Goal: Transaction & Acquisition: Book appointment/travel/reservation

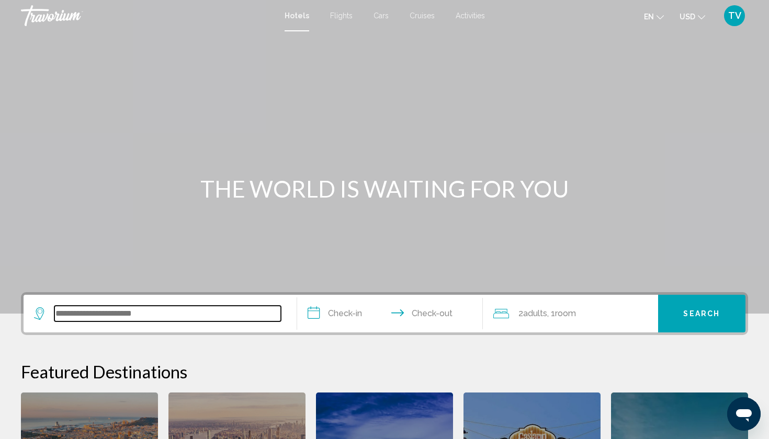
click at [130, 307] on input "Search widget" at bounding box center [167, 314] width 227 height 16
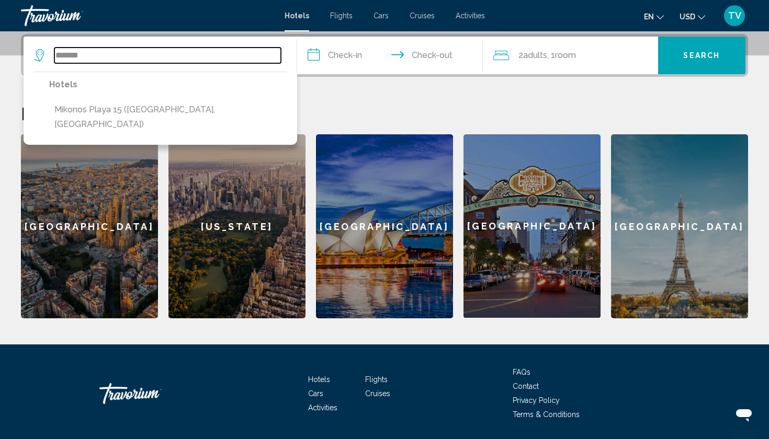
type input "*******"
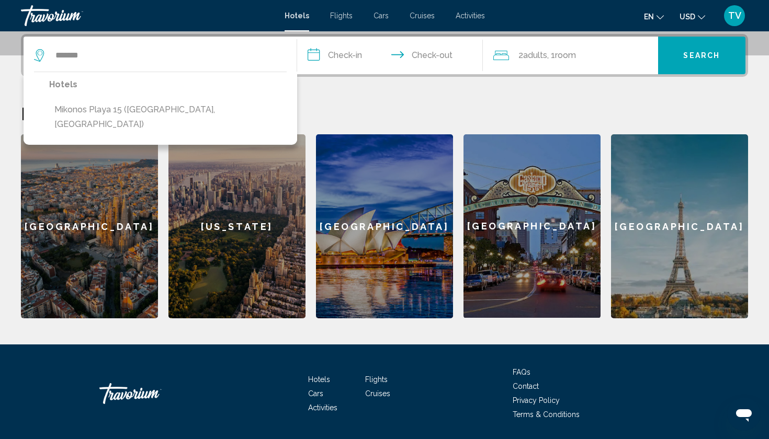
click at [356, 54] on input "**********" at bounding box center [392, 57] width 190 height 41
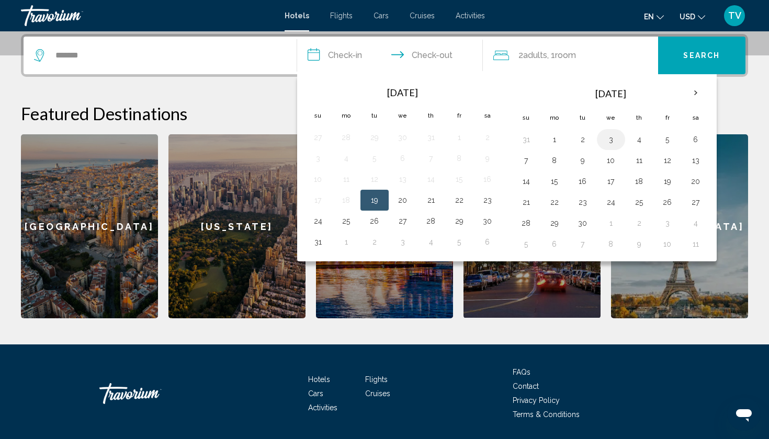
click at [613, 142] on button "3" at bounding box center [611, 139] width 17 height 15
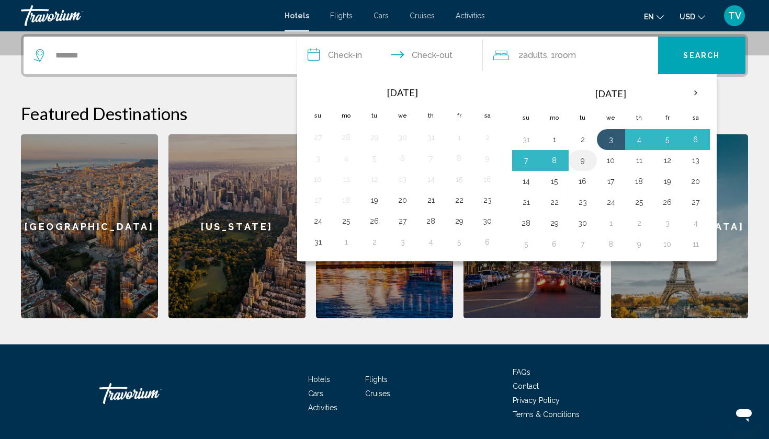
click at [582, 165] on button "9" at bounding box center [582, 160] width 17 height 15
type input "**********"
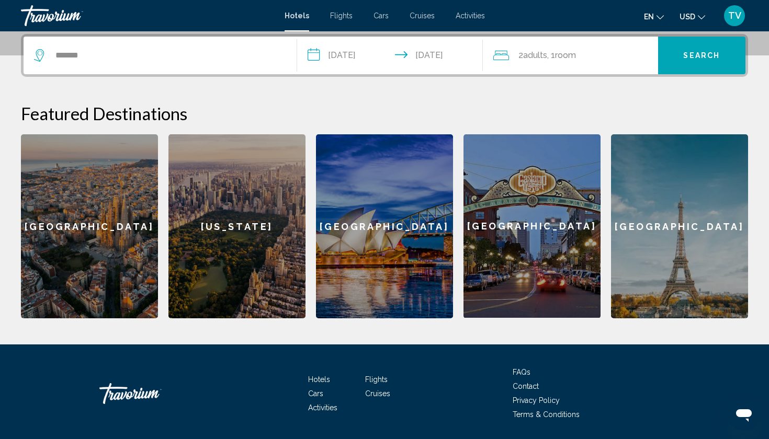
click at [555, 55] on span ", 1 Room rooms" at bounding box center [561, 55] width 29 height 15
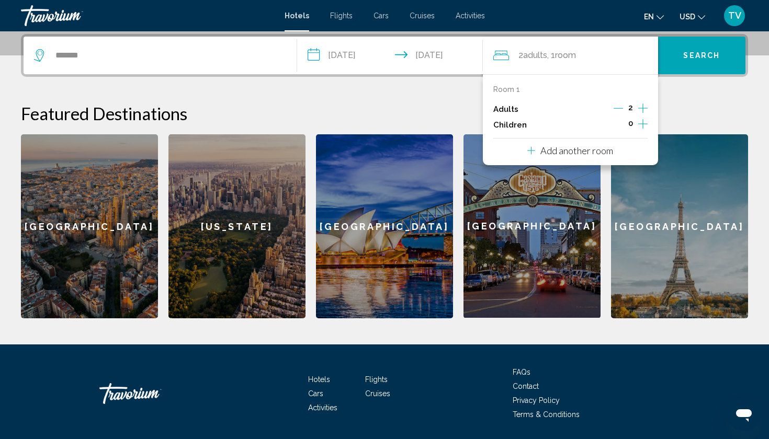
click at [642, 108] on icon "Increment adults" at bounding box center [642, 108] width 9 height 9
click at [642, 109] on icon "Increment adults" at bounding box center [642, 108] width 9 height 9
click at [721, 49] on button "Search" at bounding box center [702, 56] width 88 height 38
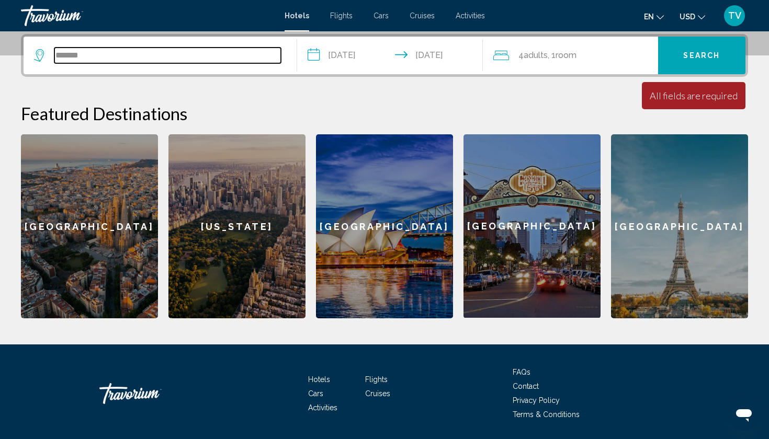
click at [64, 55] on input "*******" at bounding box center [167, 56] width 227 height 16
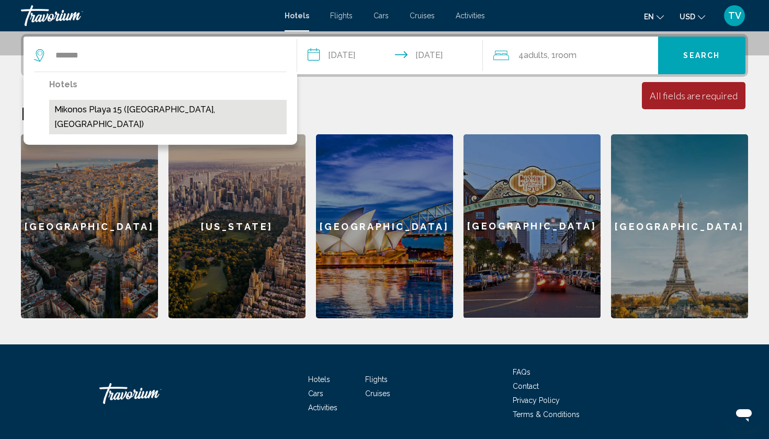
click at [72, 113] on button "Mikonos Playa 15 (Manilva, ES)" at bounding box center [168, 117] width 238 height 35
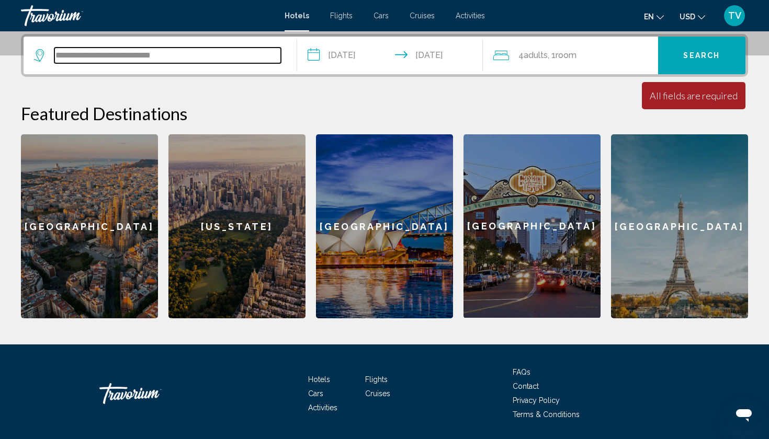
click at [98, 58] on input "**********" at bounding box center [167, 56] width 227 height 16
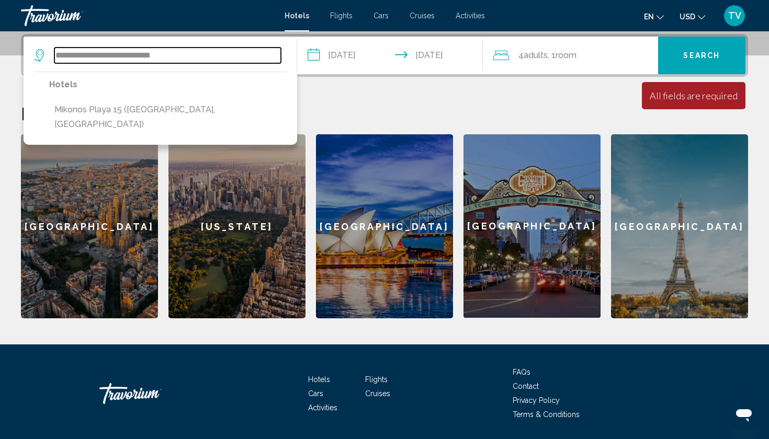
click at [213, 52] on input "**********" at bounding box center [167, 56] width 227 height 16
type input "*"
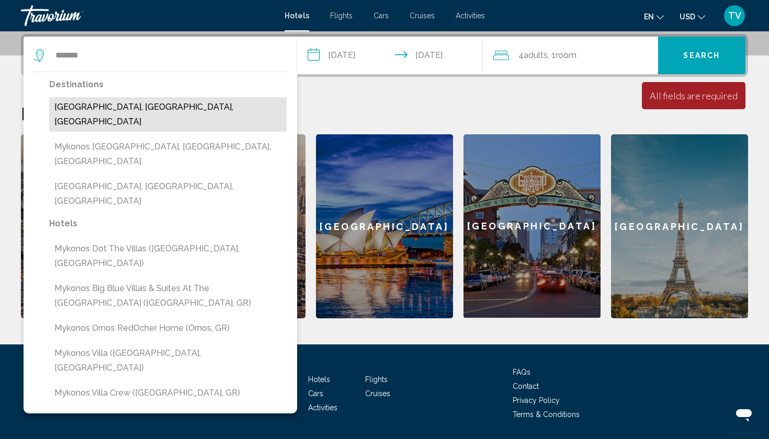
click at [183, 107] on button "[GEOGRAPHIC_DATA], [GEOGRAPHIC_DATA], [GEOGRAPHIC_DATA]" at bounding box center [168, 114] width 238 height 35
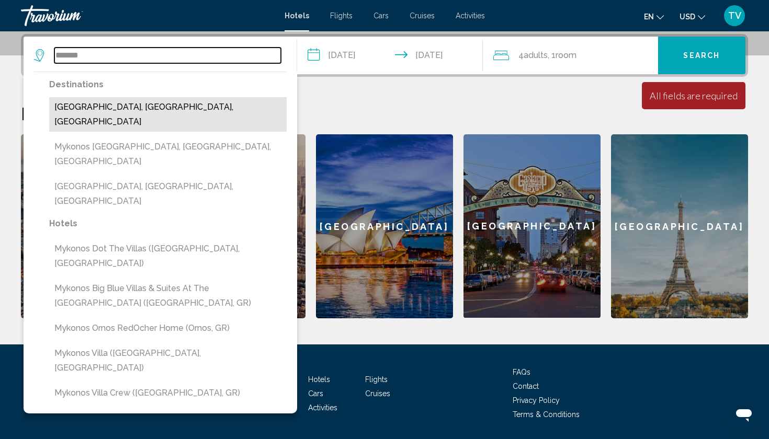
type input "**********"
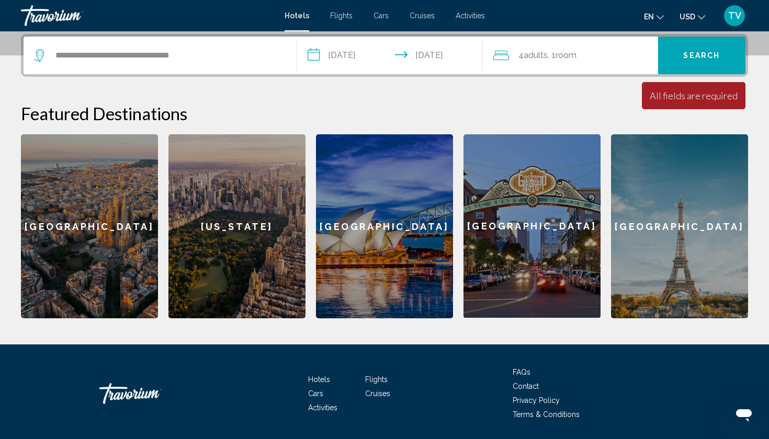
click at [724, 50] on button "Search" at bounding box center [702, 56] width 88 height 38
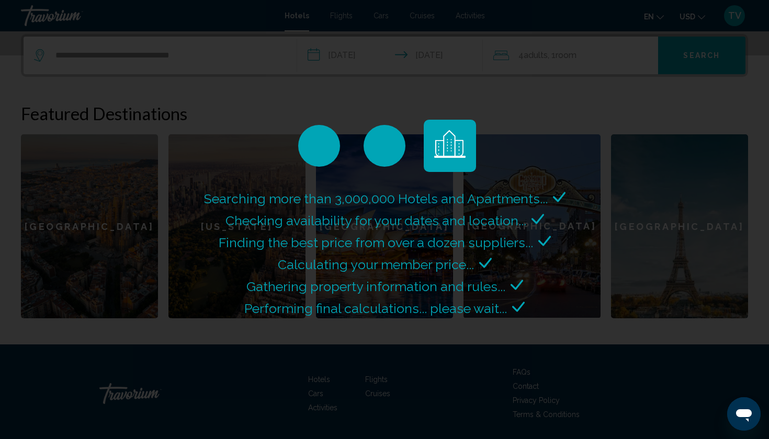
scroll to position [0, 0]
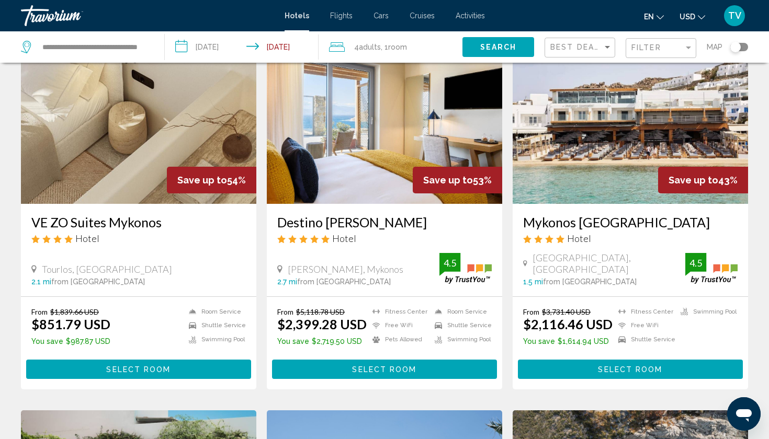
scroll to position [66, 0]
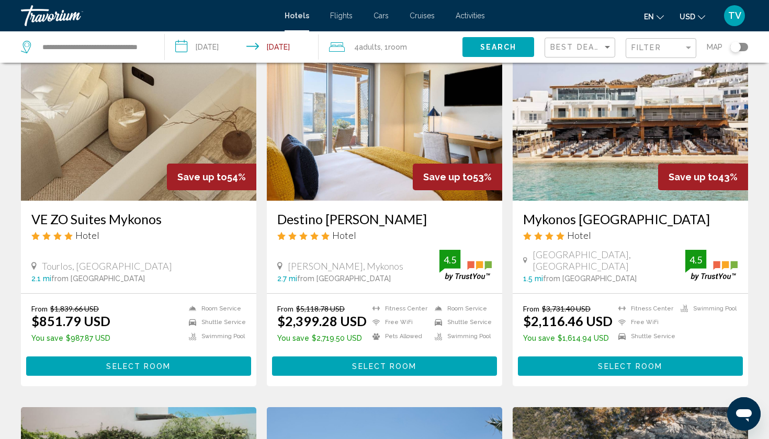
click at [204, 110] on img "Main content" at bounding box center [138, 116] width 235 height 167
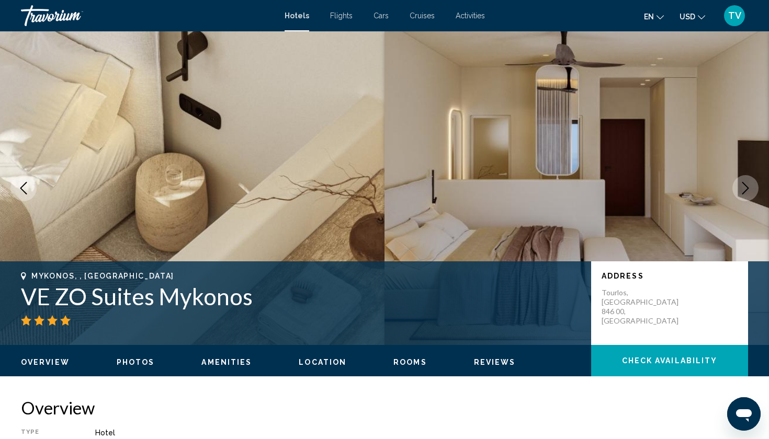
click at [746, 189] on icon "Next image" at bounding box center [745, 188] width 13 height 13
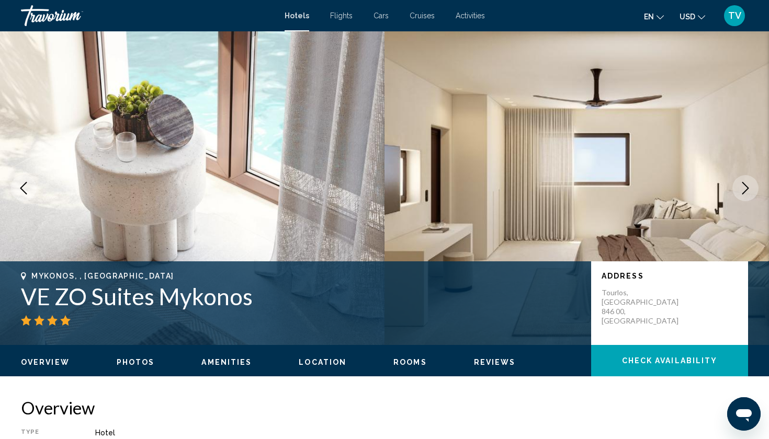
click at [746, 190] on icon "Next image" at bounding box center [745, 188] width 7 height 13
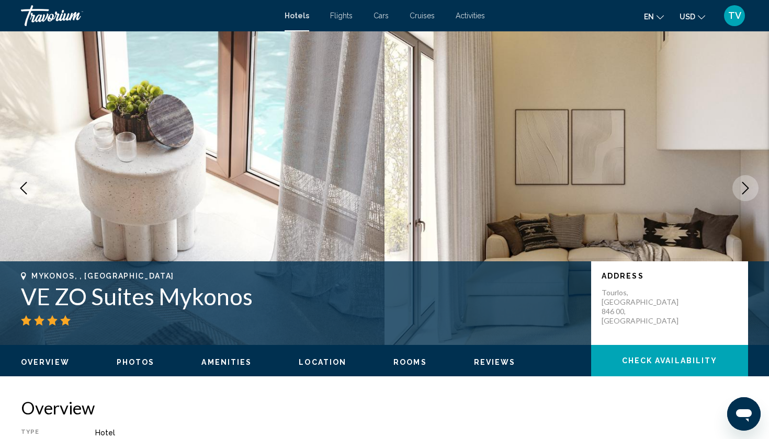
click at [746, 191] on icon "Next image" at bounding box center [745, 188] width 7 height 13
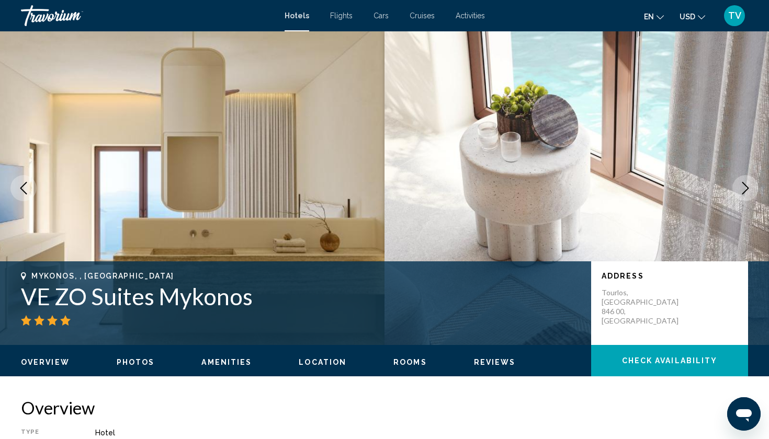
click at [746, 191] on icon "Next image" at bounding box center [745, 188] width 7 height 13
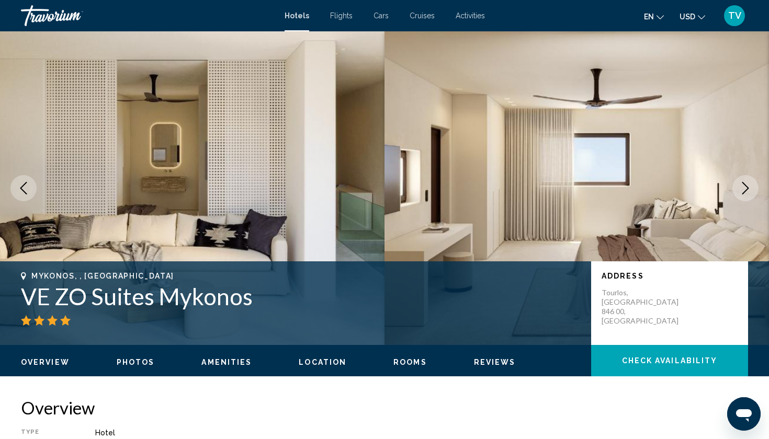
click at [746, 191] on icon "Next image" at bounding box center [745, 188] width 13 height 13
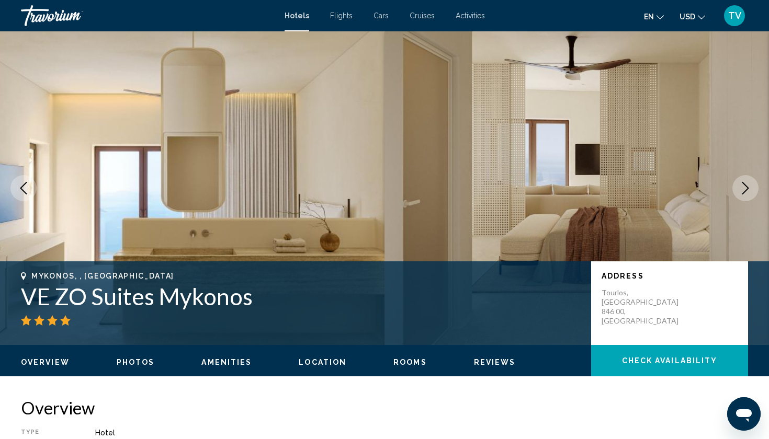
click at [746, 191] on icon "Next image" at bounding box center [745, 188] width 13 height 13
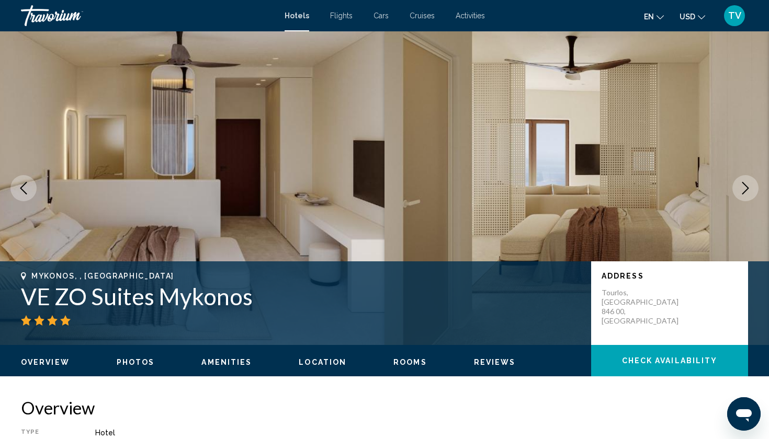
click at [746, 191] on icon "Next image" at bounding box center [745, 188] width 13 height 13
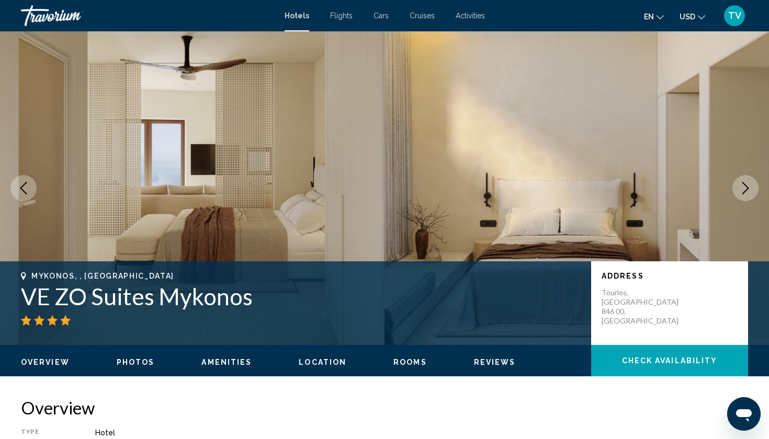
click at [746, 191] on icon "Next image" at bounding box center [745, 188] width 13 height 13
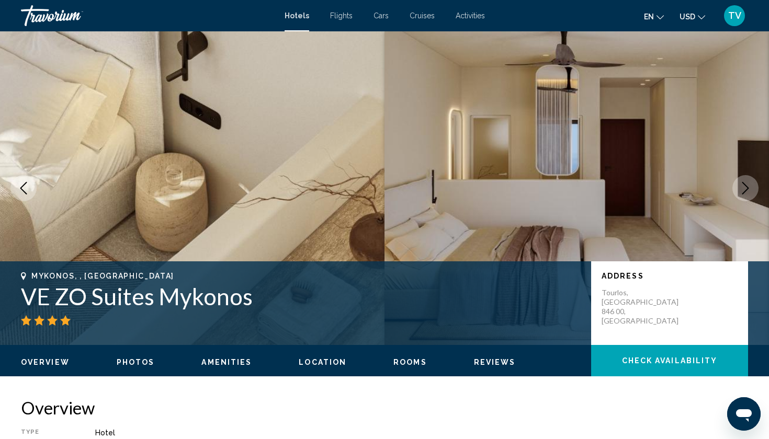
click at [20, 186] on icon "Previous image" at bounding box center [23, 188] width 13 height 13
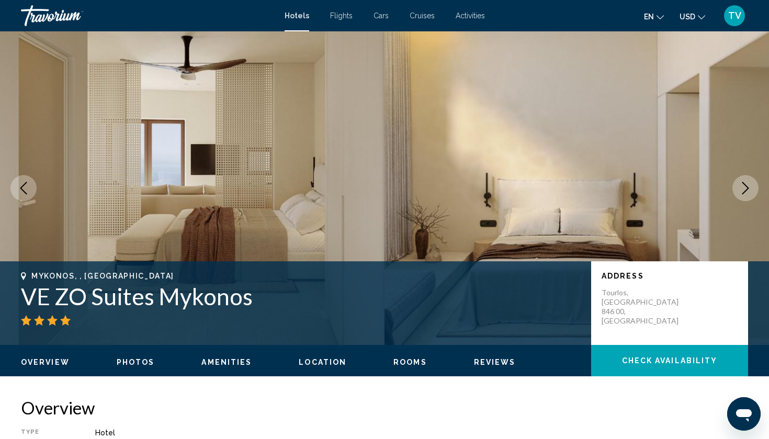
click at [23, 193] on icon "Previous image" at bounding box center [23, 188] width 13 height 13
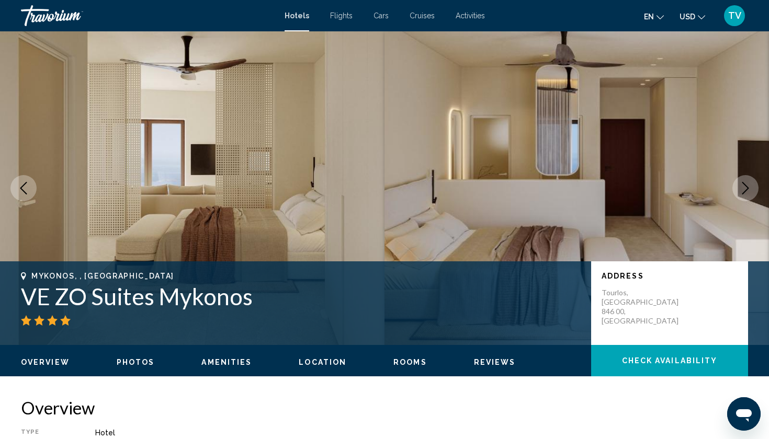
click at [131, 364] on span "Photos" at bounding box center [136, 362] width 38 height 8
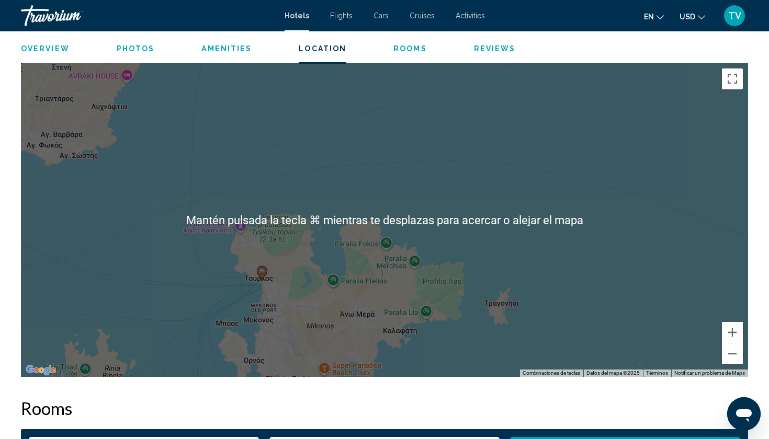
scroll to position [988, 0]
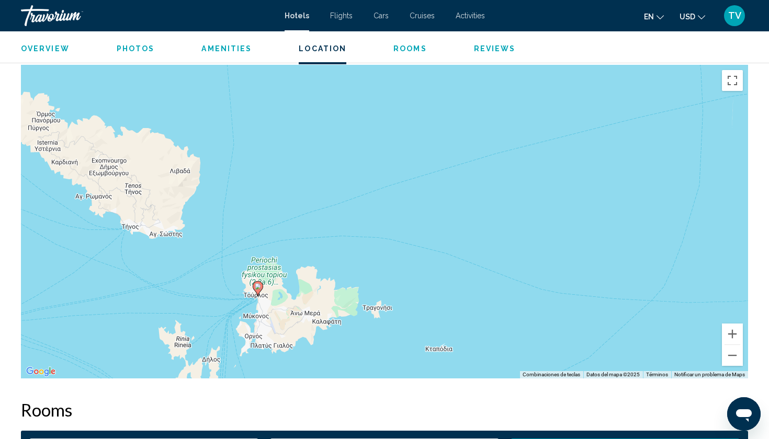
click at [500, 264] on div "Para activar la función de arrastre con el teclado, pulsa Alt + Intro. Cuando h…" at bounding box center [384, 222] width 727 height 314
click at [399, 54] on div "Overview Photos Amenities Location Rooms Reviews Check Availability" at bounding box center [384, 47] width 769 height 32
click at [481, 50] on span "Reviews" at bounding box center [495, 48] width 42 height 8
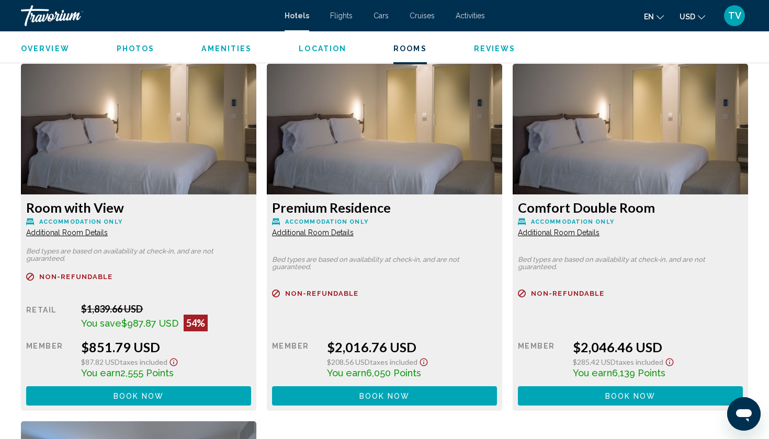
scroll to position [1418, 0]
click at [141, 94] on img "Main content" at bounding box center [138, 129] width 235 height 131
click at [46, 218] on div "Room with View Accommodation Only Additional Room Details" at bounding box center [138, 219] width 225 height 38
click at [67, 162] on img "Main content" at bounding box center [138, 129] width 235 height 131
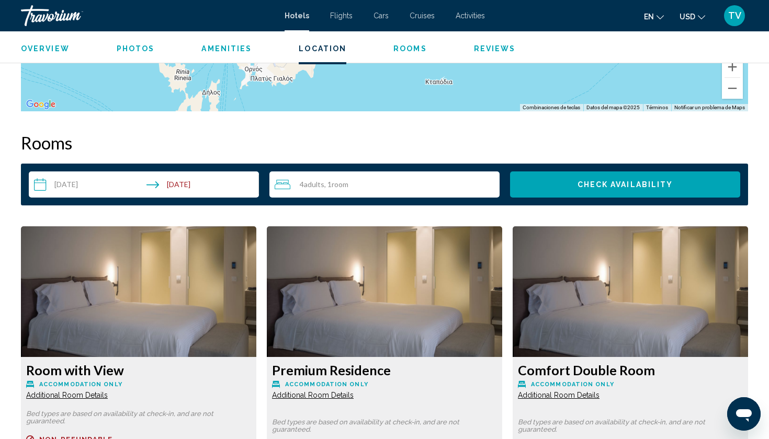
scroll to position [1255, 0]
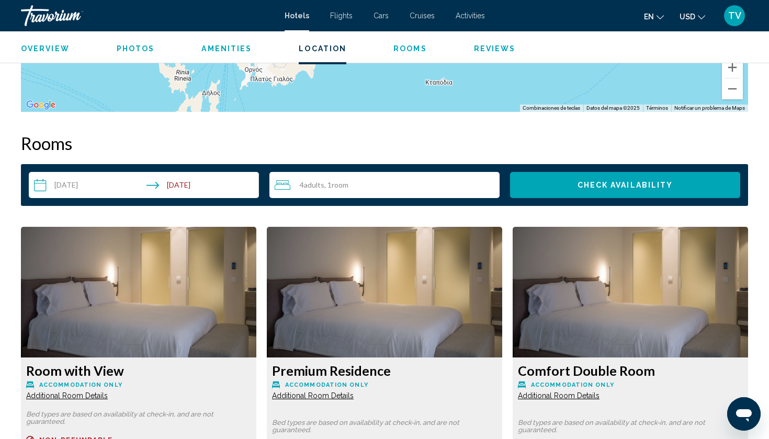
click at [40, 50] on span "Overview" at bounding box center [45, 48] width 49 height 8
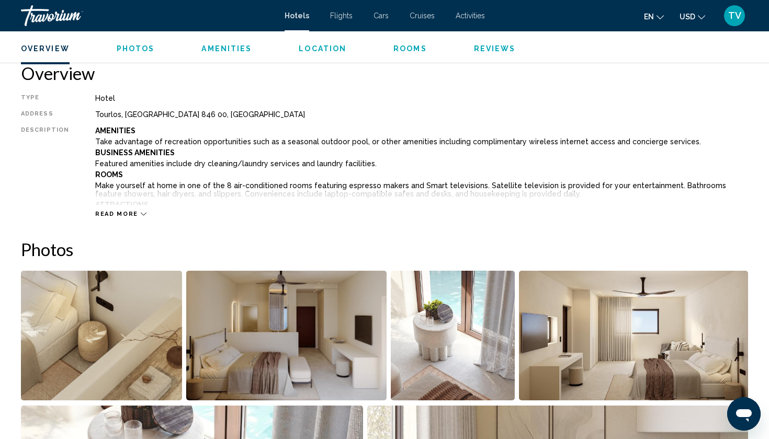
click at [661, 18] on icon "Change language" at bounding box center [660, 17] width 7 height 7
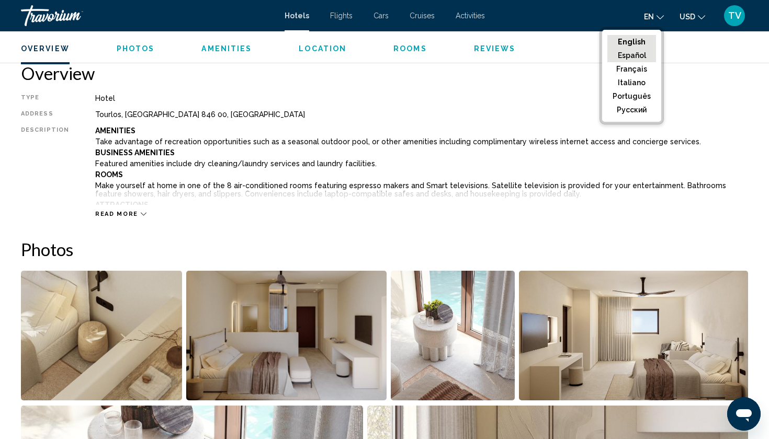
click at [645, 57] on button "Español" at bounding box center [631, 56] width 49 height 14
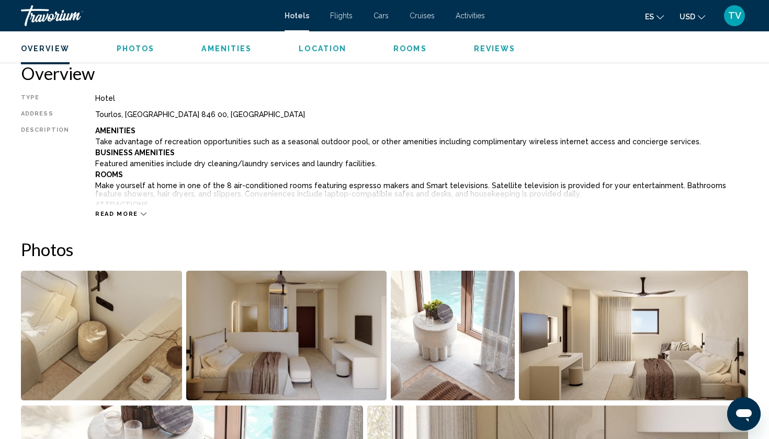
click at [658, 17] on icon "Change language" at bounding box center [660, 17] width 7 height 7
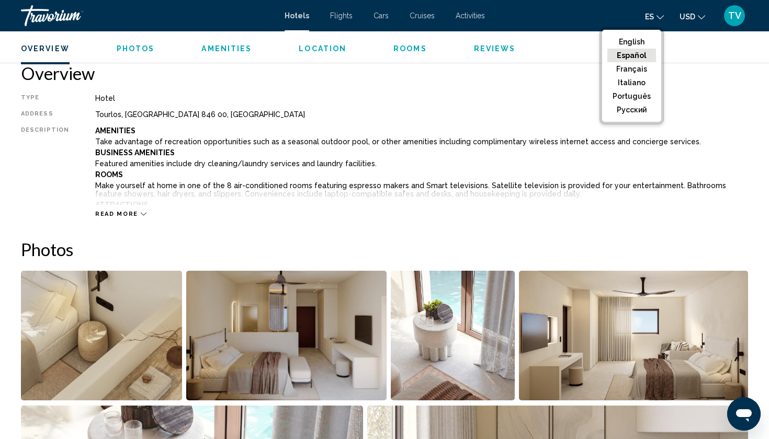
click at [640, 55] on button "Español" at bounding box center [631, 56] width 49 height 14
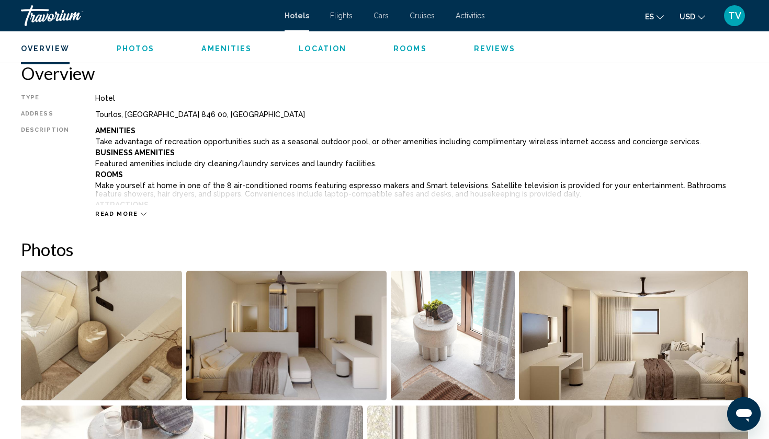
click at [663, 18] on icon "Change language" at bounding box center [660, 17] width 7 height 7
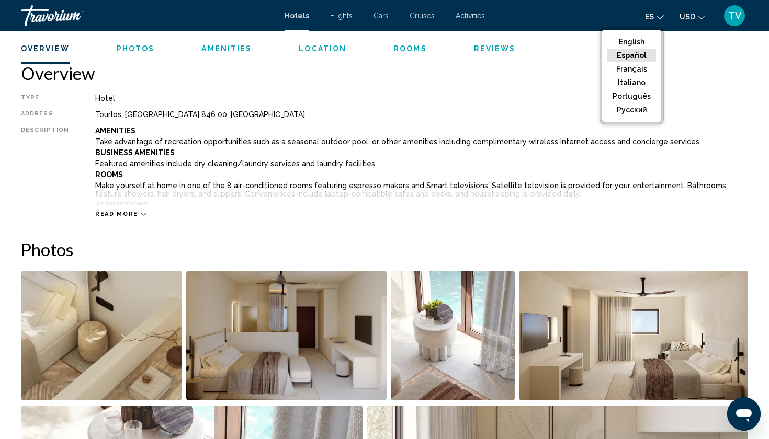
click at [713, 55] on div "Overview Photos Amenities Location Rooms Reviews Check Availability" at bounding box center [384, 47] width 769 height 32
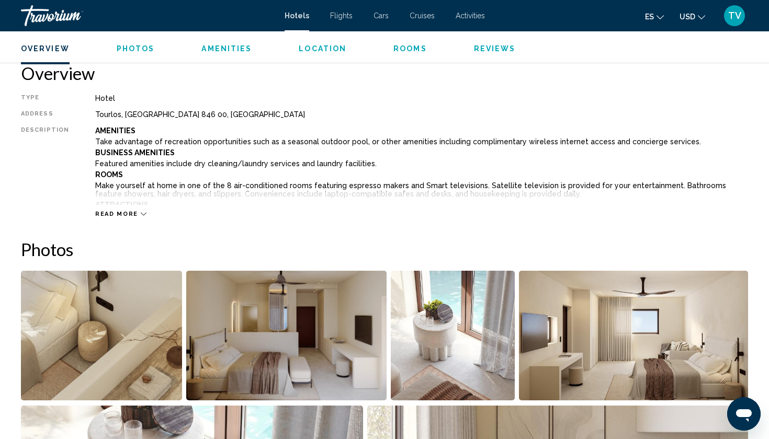
click at [713, 55] on div "Overview Photos Amenities Location Rooms Reviews Check Availability" at bounding box center [384, 47] width 769 height 32
click at [704, 17] on icon "Change currency" at bounding box center [701, 17] width 7 height 4
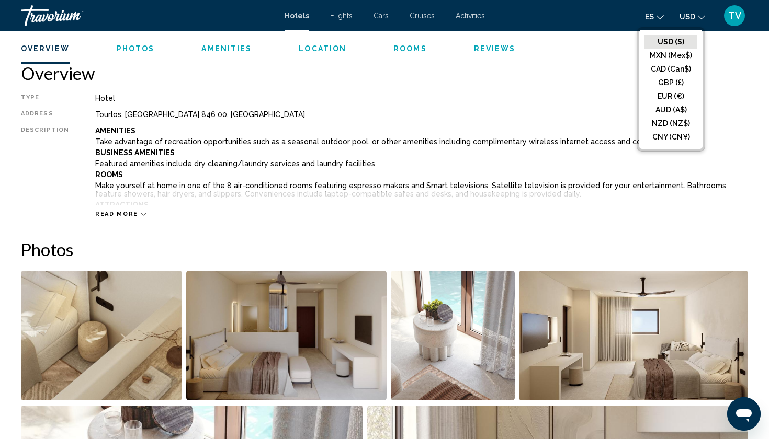
click at [659, 15] on icon "Change language" at bounding box center [660, 17] width 7 height 7
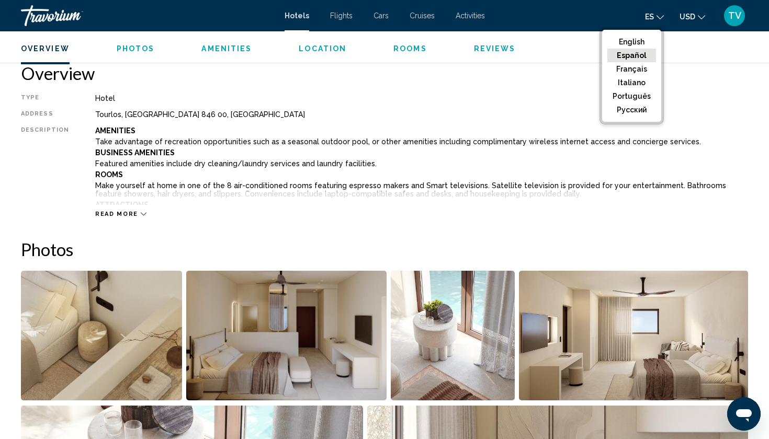
click at [643, 58] on button "Español" at bounding box center [631, 56] width 49 height 14
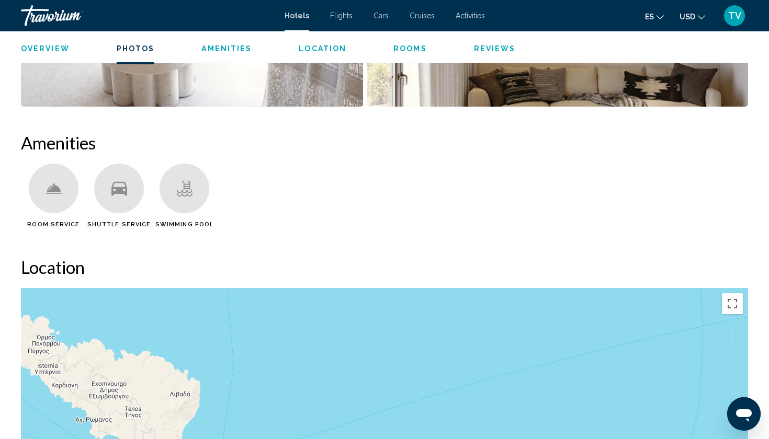
scroll to position [764, 0]
click at [313, 48] on span "Location" at bounding box center [323, 48] width 48 height 8
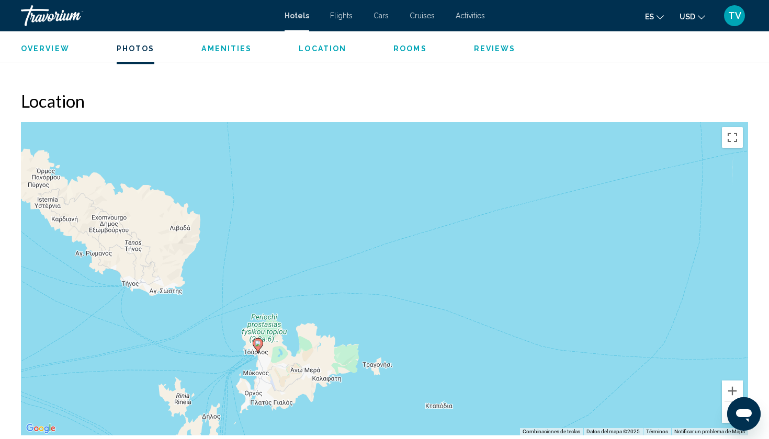
scroll to position [959, 0]
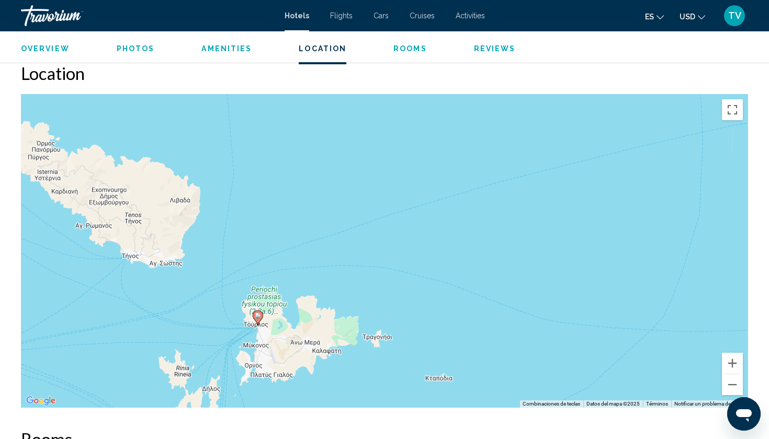
click at [313, 49] on span "Location" at bounding box center [323, 48] width 48 height 8
click at [400, 50] on span "Rooms" at bounding box center [409, 48] width 33 height 8
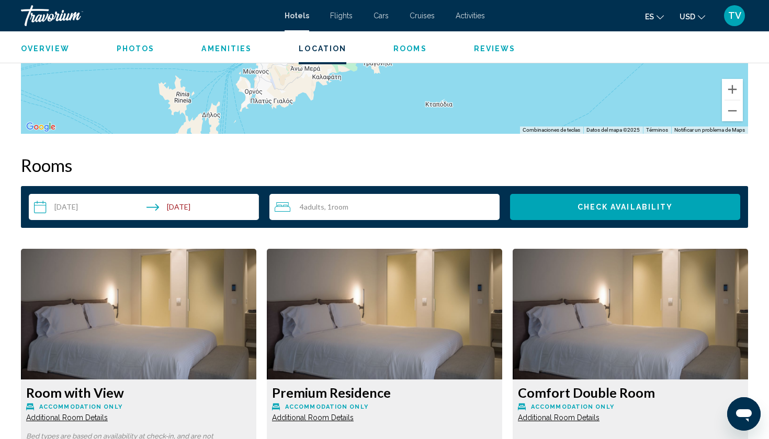
scroll to position [1325, 0]
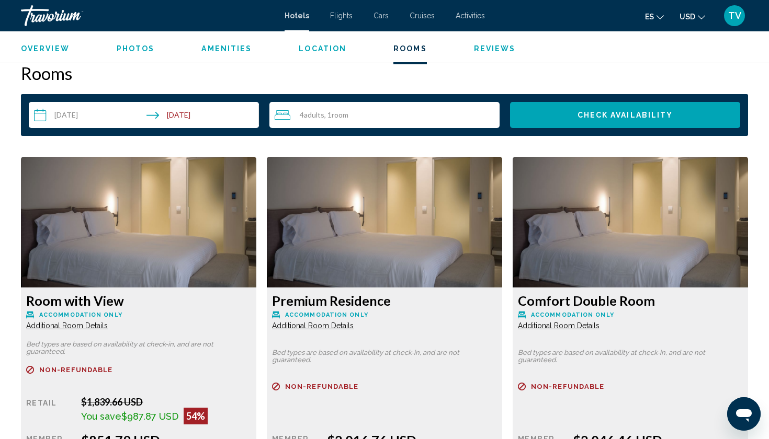
click at [144, 49] on span "Photos" at bounding box center [136, 48] width 38 height 8
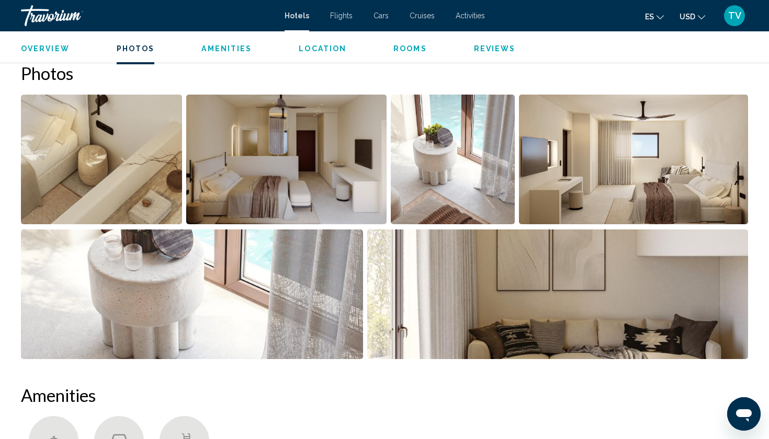
click at [48, 49] on span "Overview" at bounding box center [45, 48] width 49 height 8
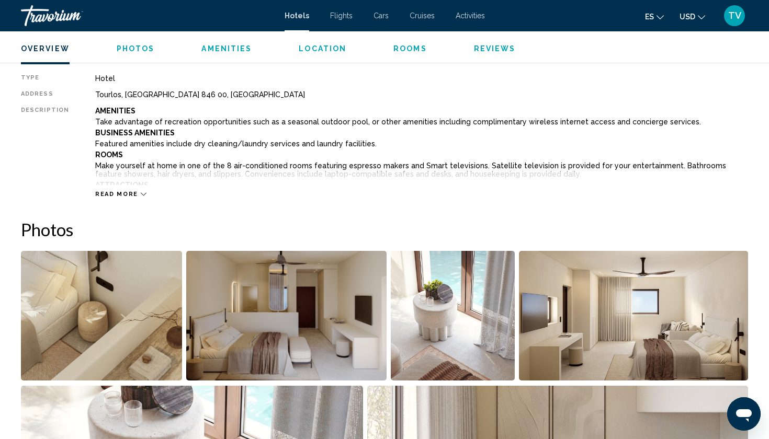
scroll to position [335, 0]
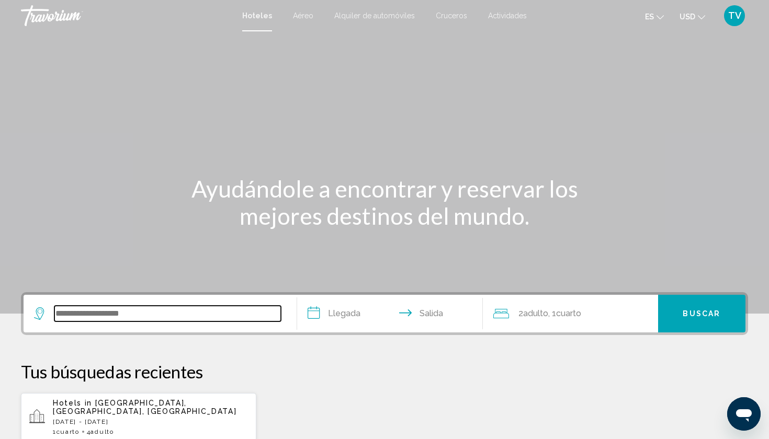
click at [126, 314] on input "Search widget" at bounding box center [167, 314] width 227 height 16
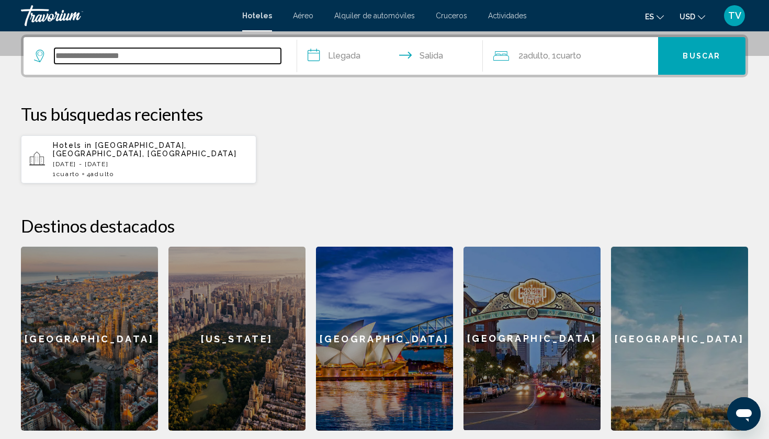
scroll to position [258, 0]
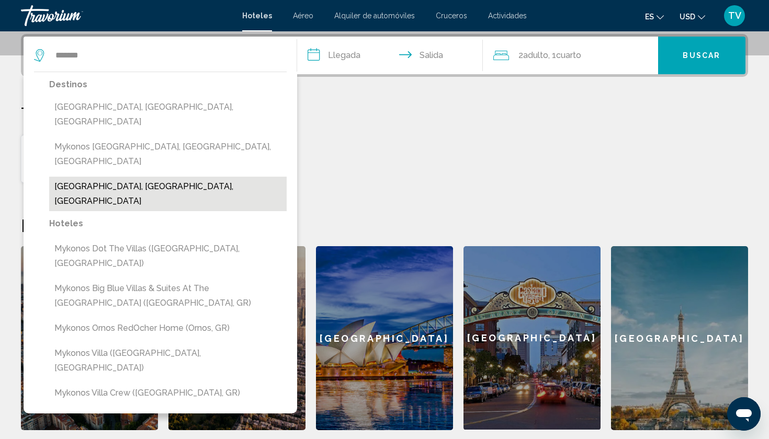
click at [140, 177] on button "[GEOGRAPHIC_DATA], [GEOGRAPHIC_DATA], [GEOGRAPHIC_DATA]" at bounding box center [168, 194] width 238 height 35
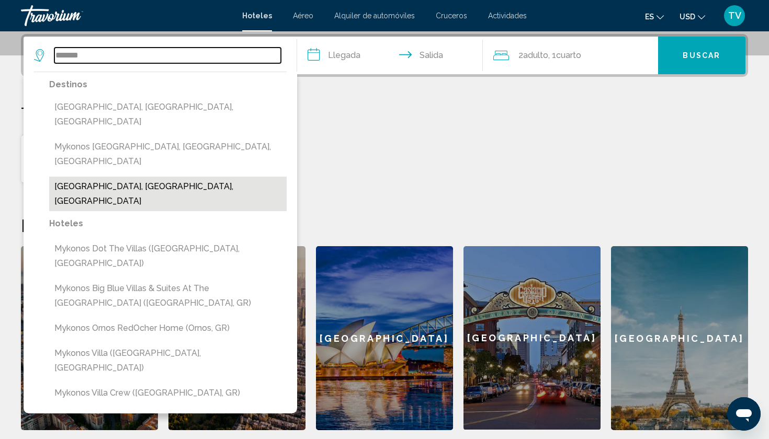
type input "**********"
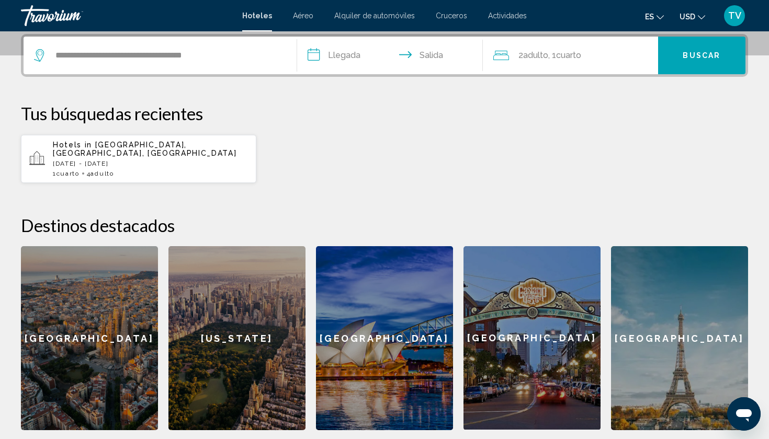
click at [348, 59] on input "**********" at bounding box center [392, 57] width 190 height 41
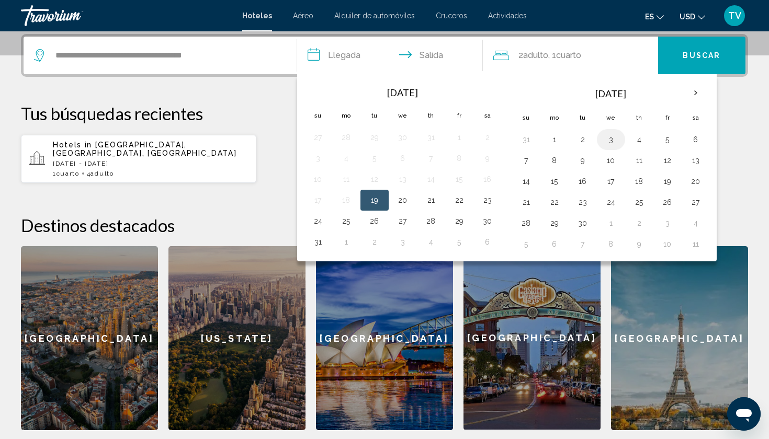
click at [612, 142] on button "3" at bounding box center [611, 139] width 17 height 15
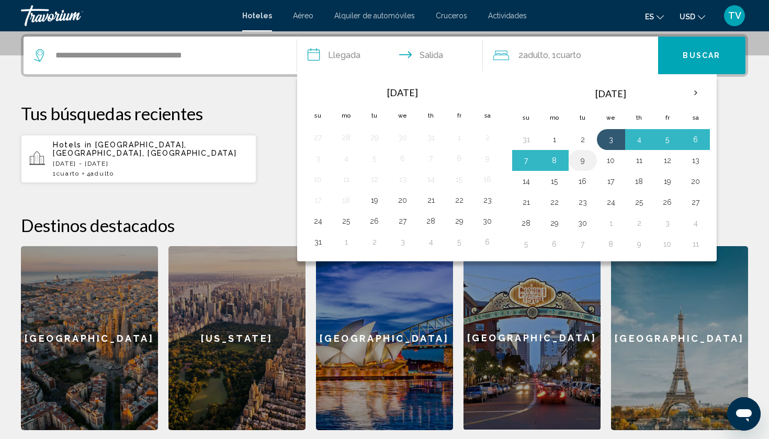
click at [583, 166] on button "9" at bounding box center [582, 160] width 17 height 15
type input "**********"
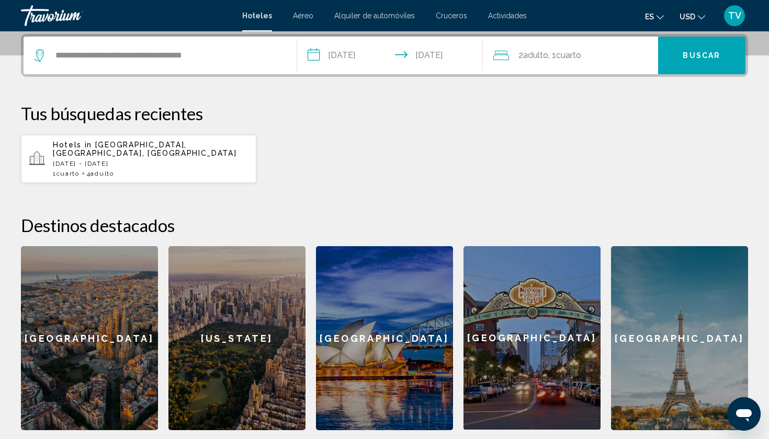
click at [581, 56] on span "Cuarto" at bounding box center [568, 55] width 25 height 10
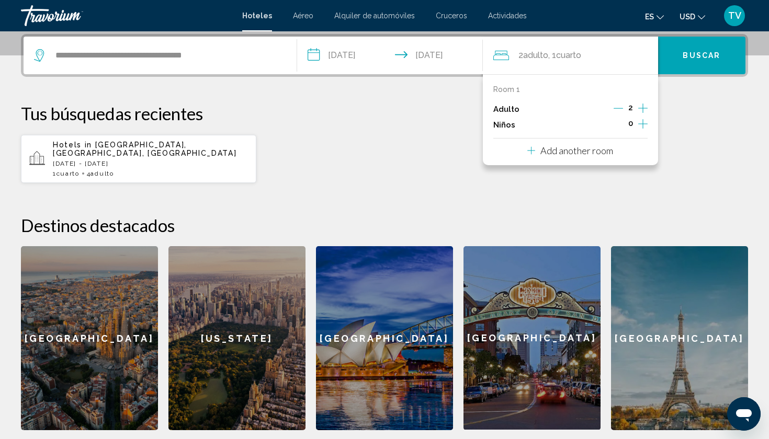
click at [642, 108] on icon "Increment adults" at bounding box center [642, 108] width 9 height 9
click at [704, 57] on span "Buscar" at bounding box center [702, 56] width 38 height 8
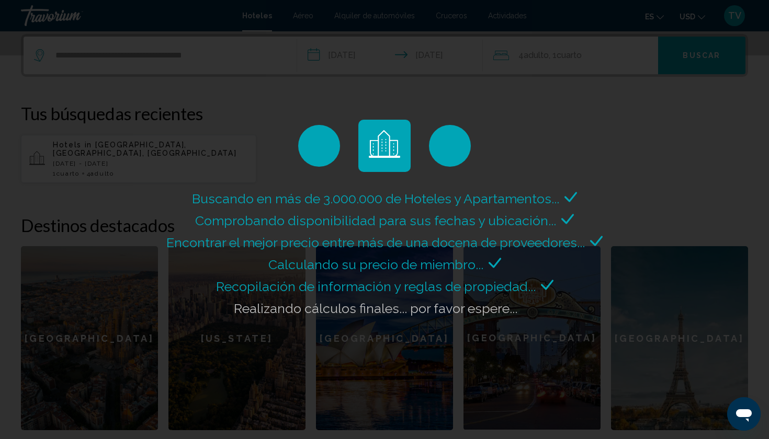
scroll to position [0, 0]
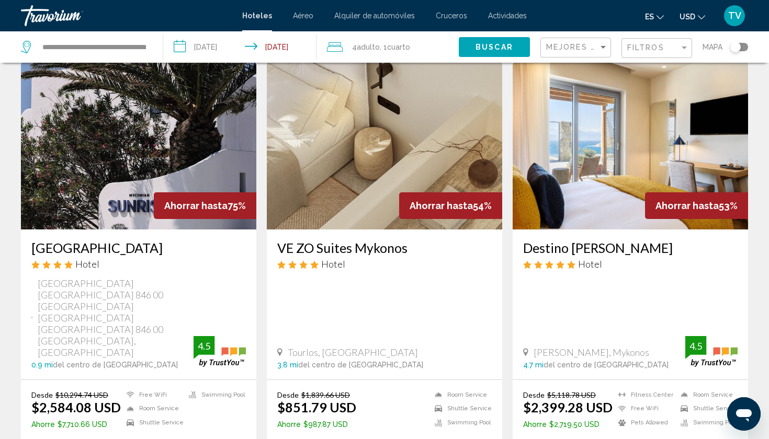
scroll to position [36, 0]
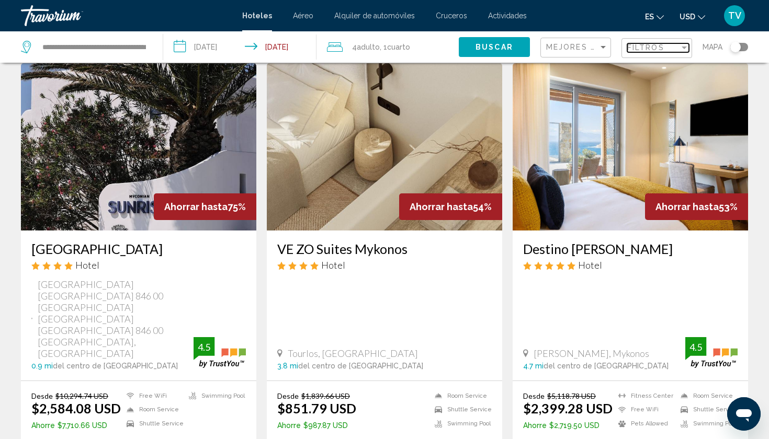
click at [668, 44] on div "Filtros" at bounding box center [653, 47] width 52 height 8
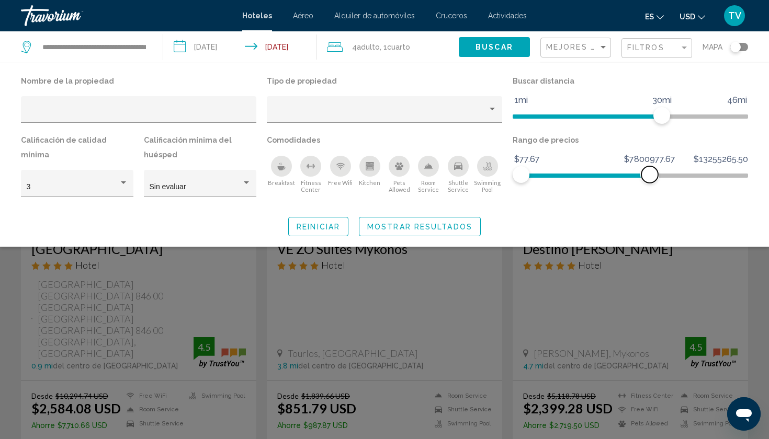
drag, startPoint x: 743, startPoint y: 180, endPoint x: 649, endPoint y: 178, distance: 93.7
click at [649, 178] on span "Hotel Filters" at bounding box center [649, 174] width 17 height 17
drag, startPoint x: 521, startPoint y: 169, endPoint x: 511, endPoint y: 172, distance: 9.9
click at [511, 172] on div "Rango de precios $77.67 $13255265.50 $77.67 $7769266.67" at bounding box center [631, 170] width 246 height 74
drag, startPoint x: 650, startPoint y: 170, endPoint x: 486, endPoint y: 181, distance: 164.6
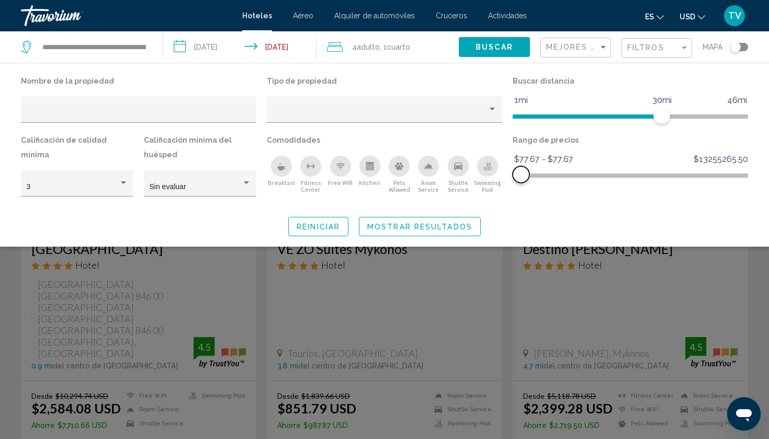
click at [486, 181] on div "Nombre de la propiedad Tipo de propiedad Buscar distancia 1mi 46mi 30mi Calific…" at bounding box center [385, 140] width 738 height 133
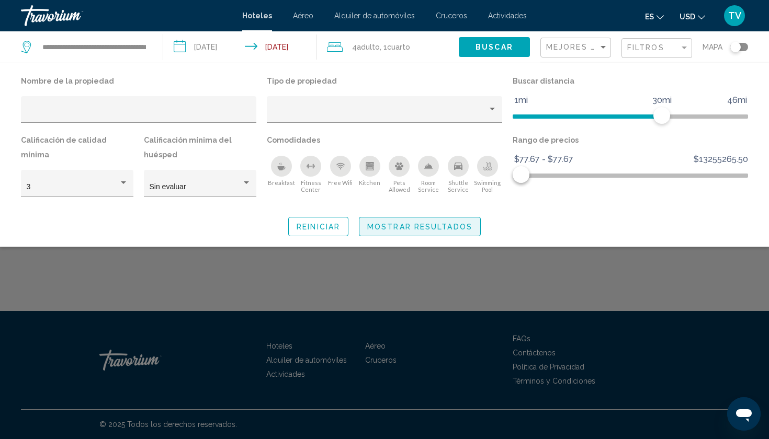
click at [454, 227] on span "Mostrar resultados" at bounding box center [419, 227] width 105 height 8
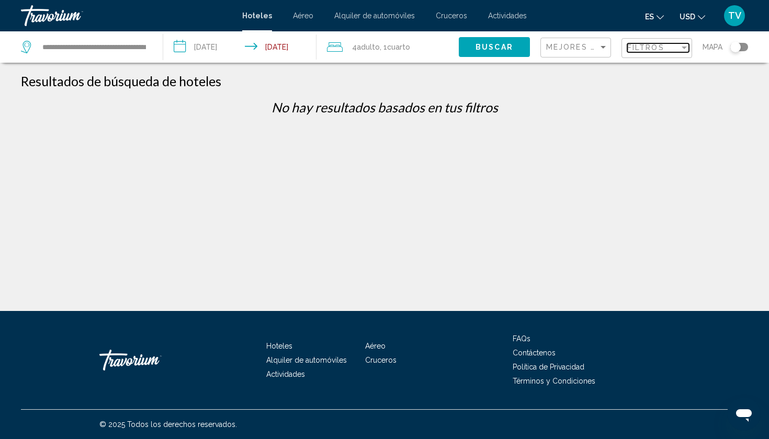
click at [646, 48] on span "Filtros" at bounding box center [645, 47] width 37 height 8
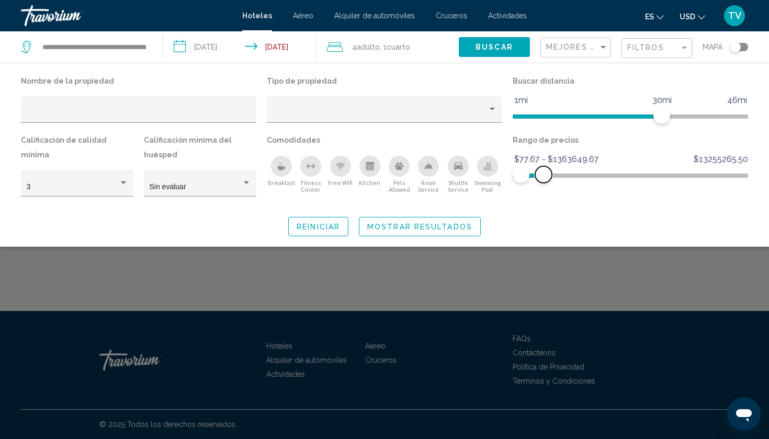
drag, startPoint x: 524, startPoint y: 176, endPoint x: 544, endPoint y: 168, distance: 21.4
click at [544, 168] on span "Hotel Filters" at bounding box center [543, 174] width 17 height 17
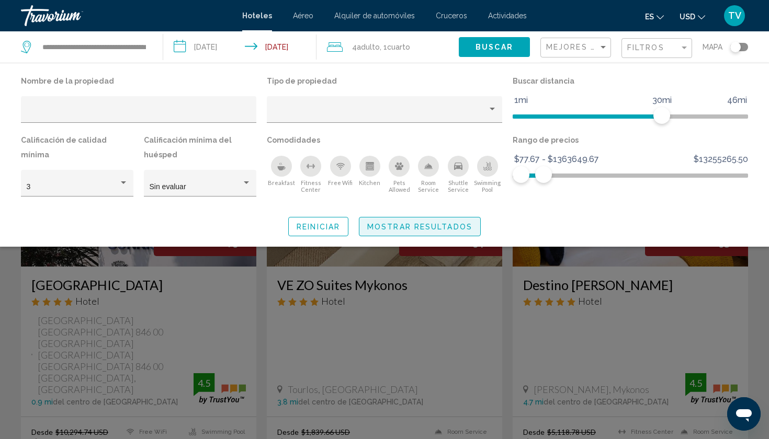
click at [421, 231] on span "Mostrar resultados" at bounding box center [419, 227] width 105 height 8
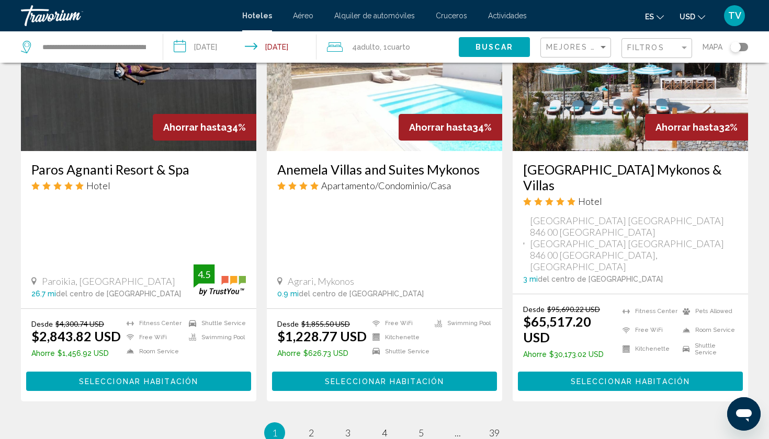
scroll to position [1329, 0]
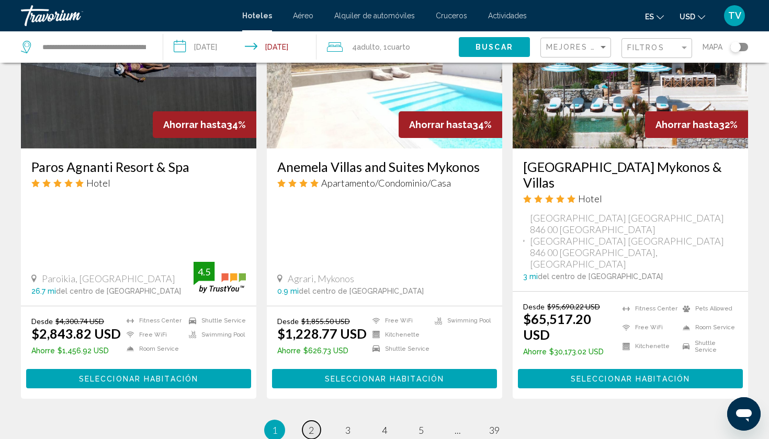
click at [306, 421] on link "page 2" at bounding box center [311, 430] width 18 height 18
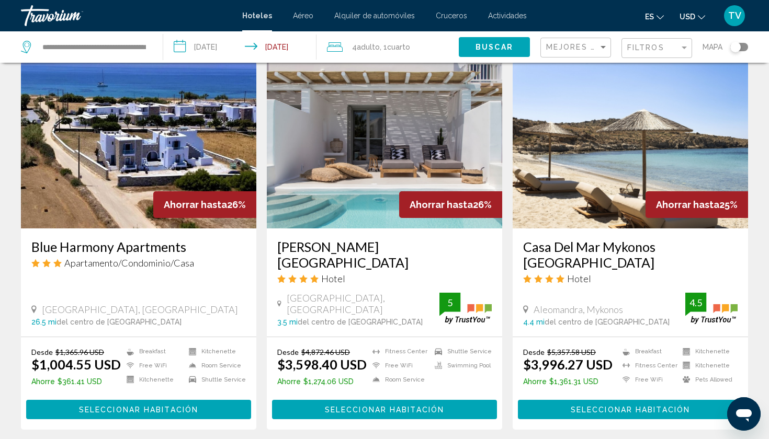
scroll to position [1177, 0]
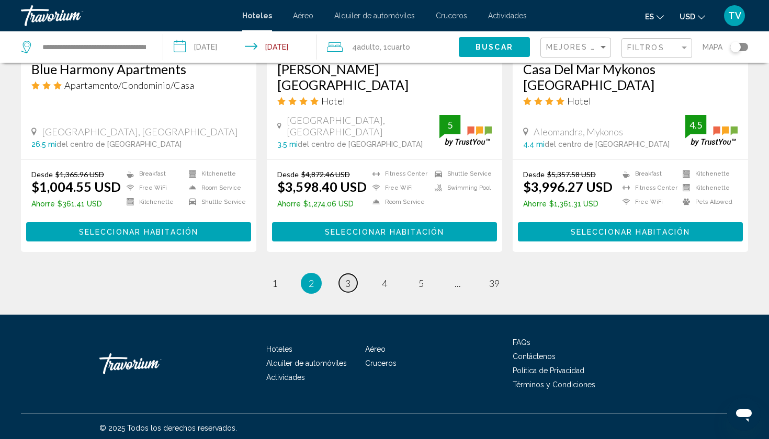
click at [349, 281] on span "3" at bounding box center [347, 284] width 5 height 12
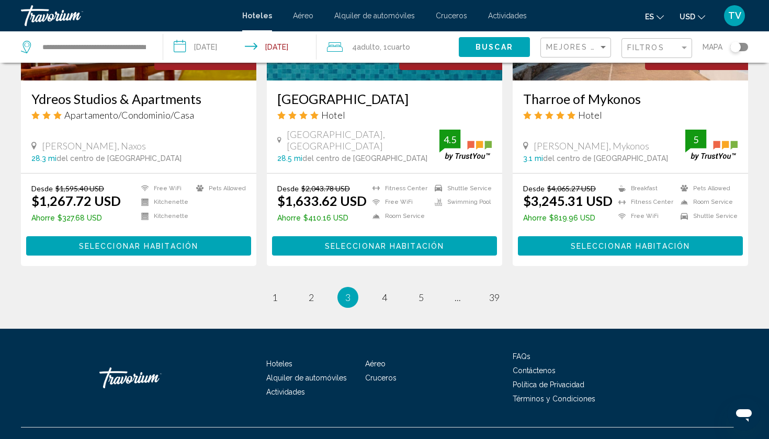
scroll to position [1323, 0]
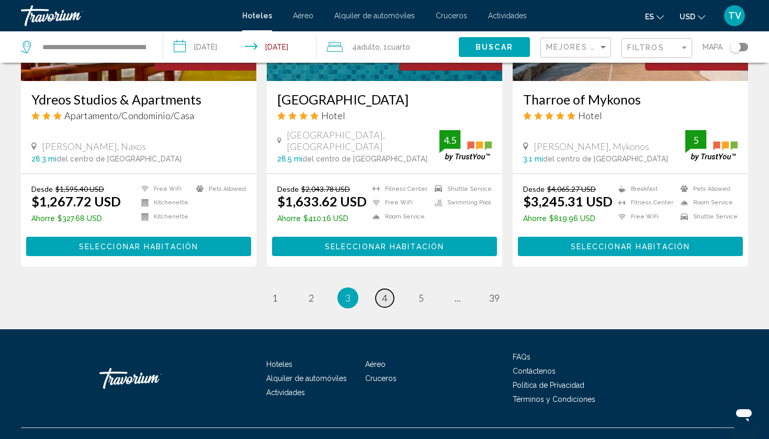
click at [384, 292] on span "4" at bounding box center [384, 298] width 5 height 12
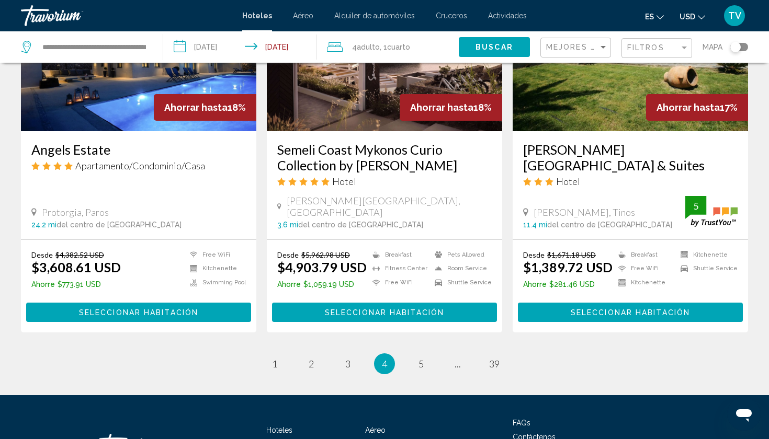
scroll to position [1309, 0]
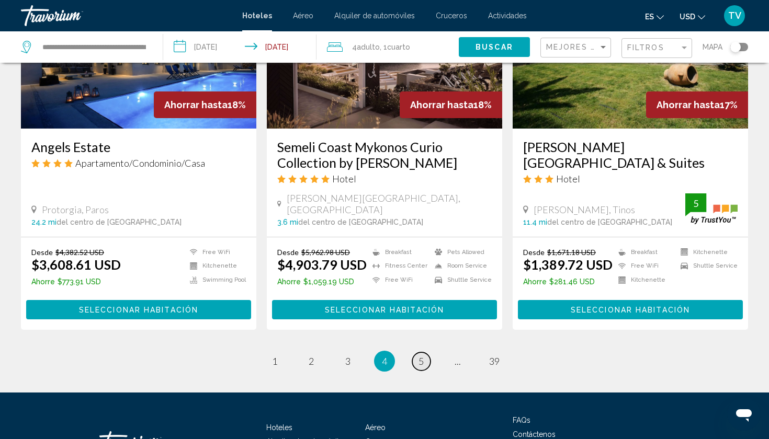
click at [421, 356] on span "5" at bounding box center [421, 362] width 5 height 12
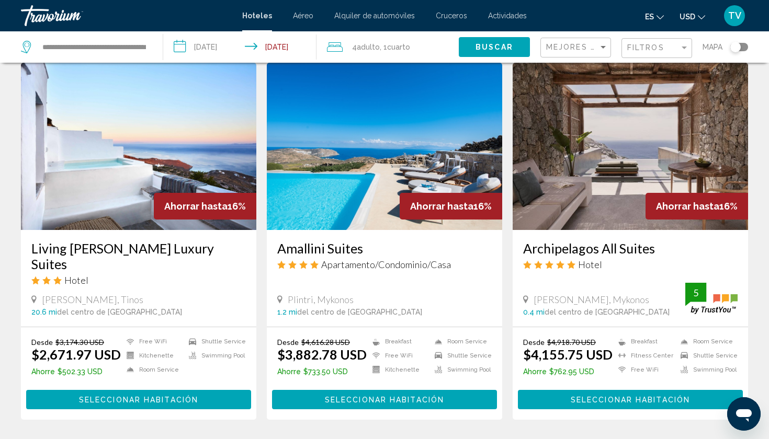
scroll to position [1194, 0]
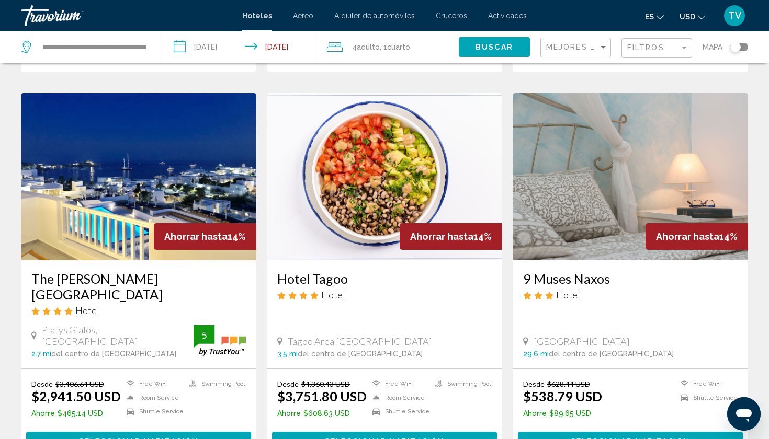
scroll to position [1135, 0]
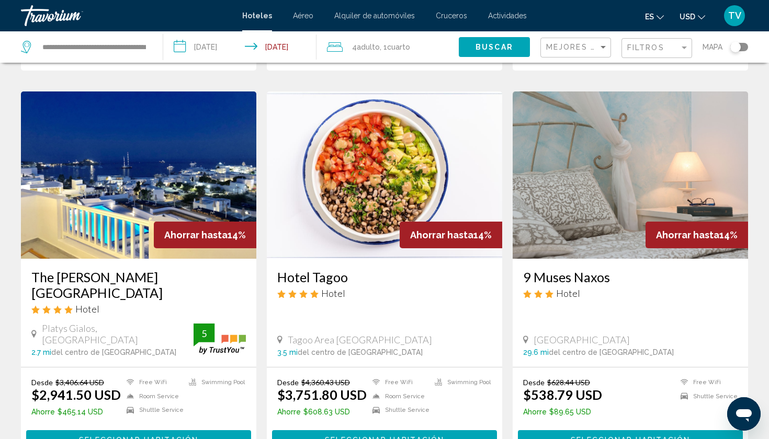
click at [682, 183] on img "Main content" at bounding box center [630, 175] width 235 height 167
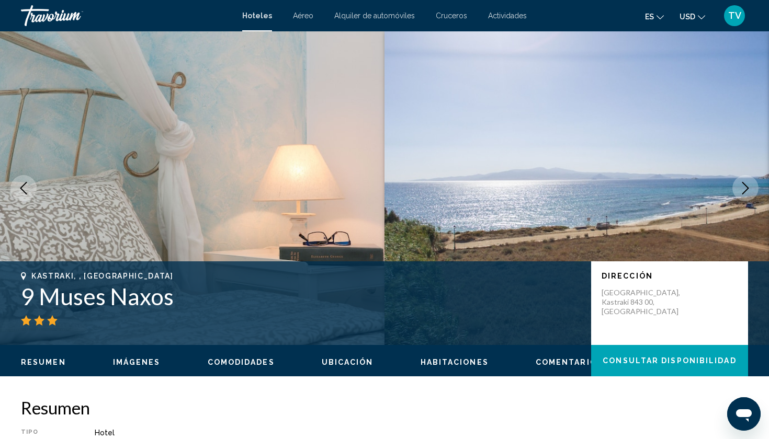
click at [744, 189] on icon "Next image" at bounding box center [745, 188] width 13 height 13
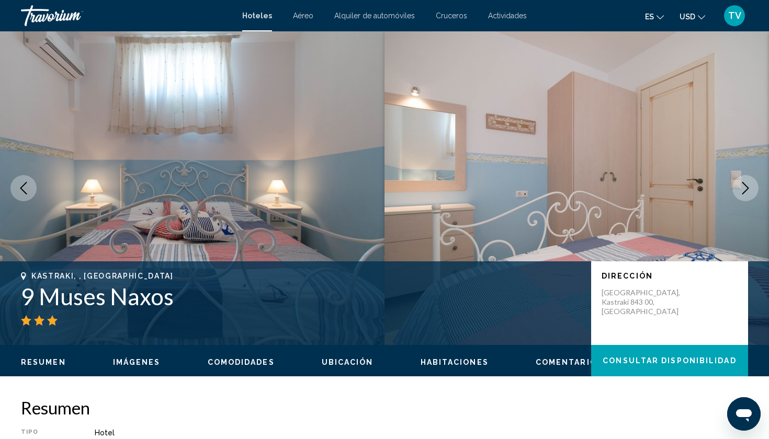
click at [744, 189] on icon "Next image" at bounding box center [745, 188] width 13 height 13
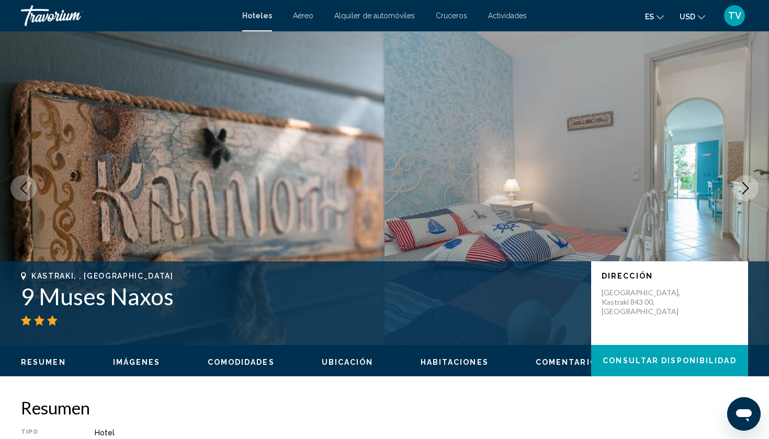
click at [744, 189] on icon "Next image" at bounding box center [745, 188] width 13 height 13
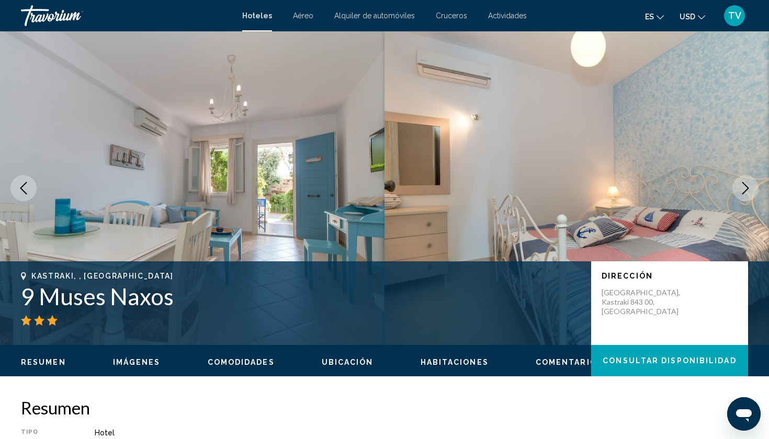
click at [744, 189] on icon "Next image" at bounding box center [745, 188] width 13 height 13
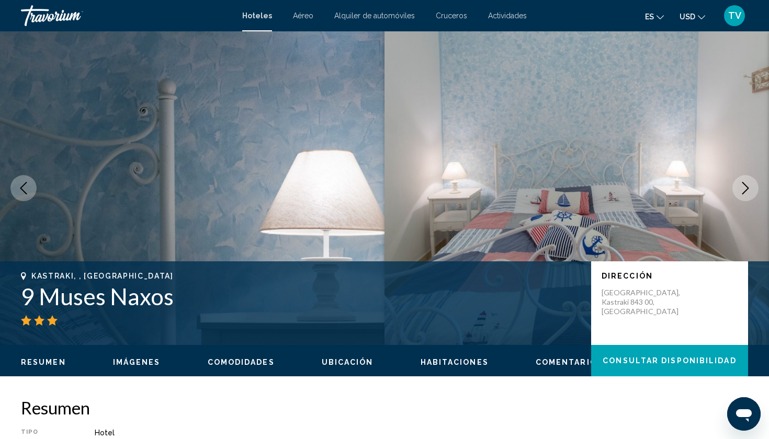
click at [744, 189] on icon "Next image" at bounding box center [745, 188] width 13 height 13
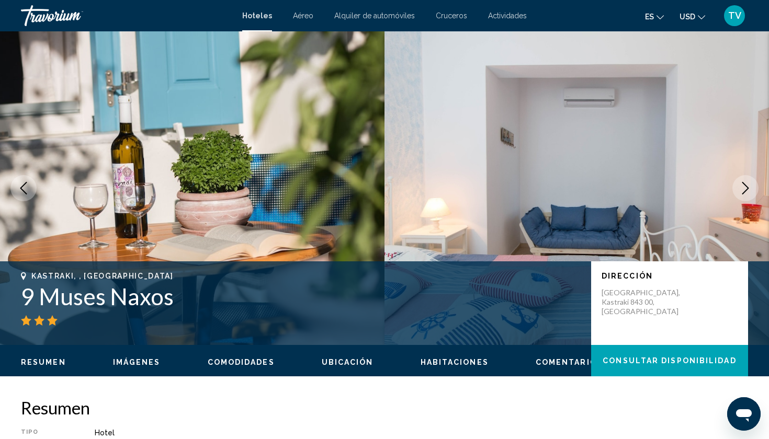
click at [744, 190] on icon "Next image" at bounding box center [745, 188] width 13 height 13
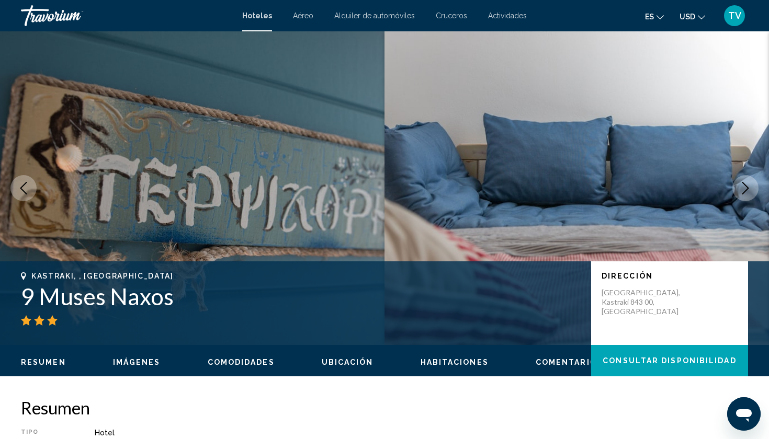
click at [744, 190] on icon "Next image" at bounding box center [745, 188] width 13 height 13
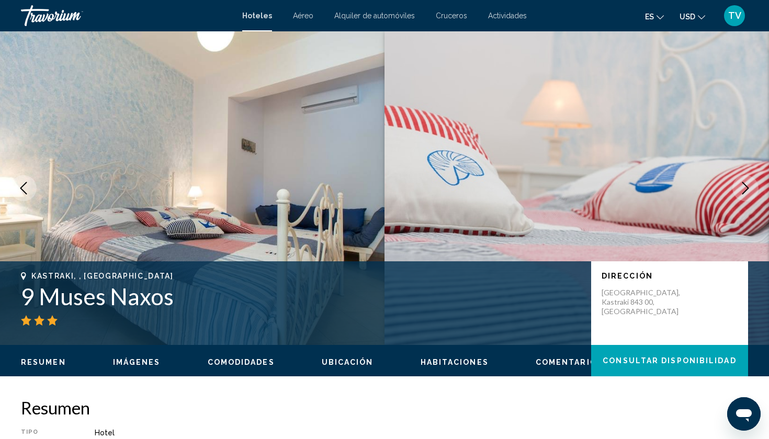
click at [744, 190] on icon "Next image" at bounding box center [745, 188] width 13 height 13
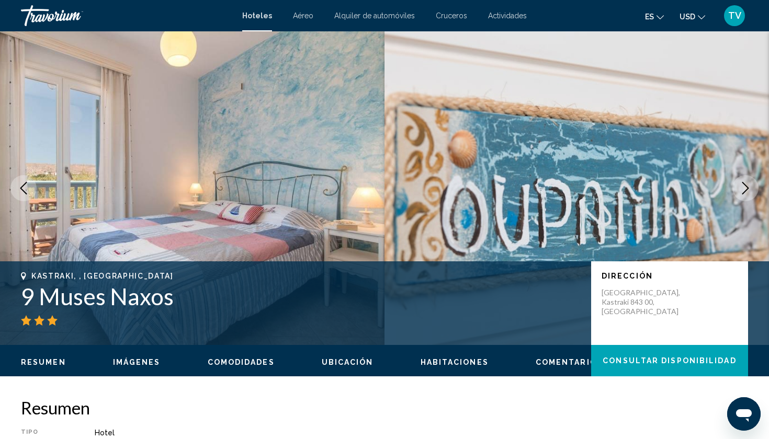
click at [744, 190] on icon "Next image" at bounding box center [745, 188] width 13 height 13
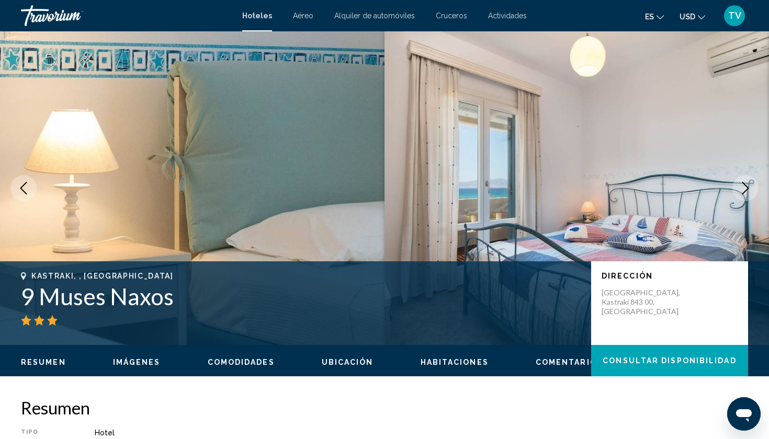
click at [744, 190] on icon "Next image" at bounding box center [745, 188] width 13 height 13
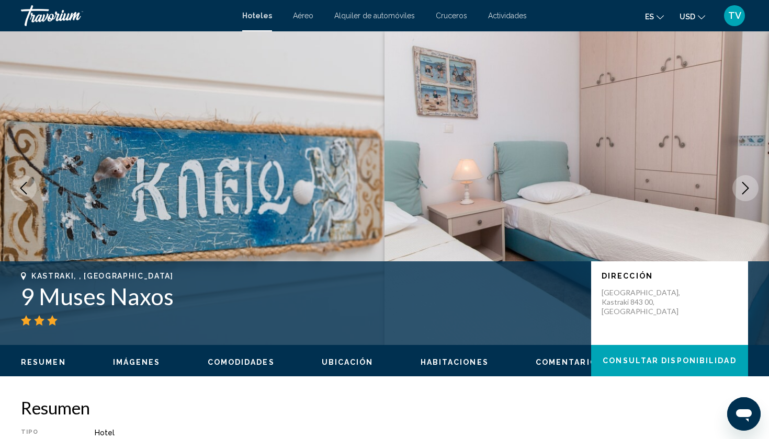
click at [744, 190] on icon "Next image" at bounding box center [745, 188] width 13 height 13
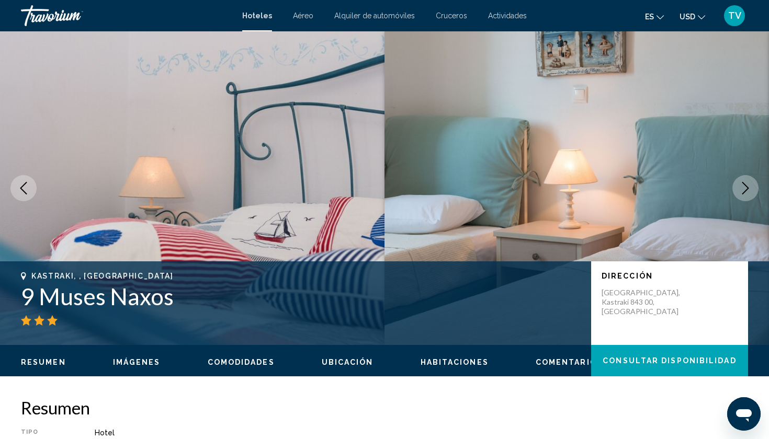
click at [25, 190] on icon "Previous image" at bounding box center [23, 188] width 13 height 13
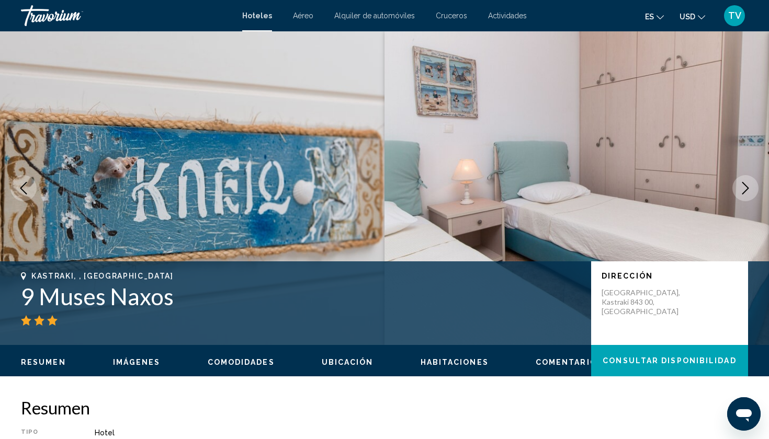
click at [25, 190] on icon "Previous image" at bounding box center [23, 188] width 13 height 13
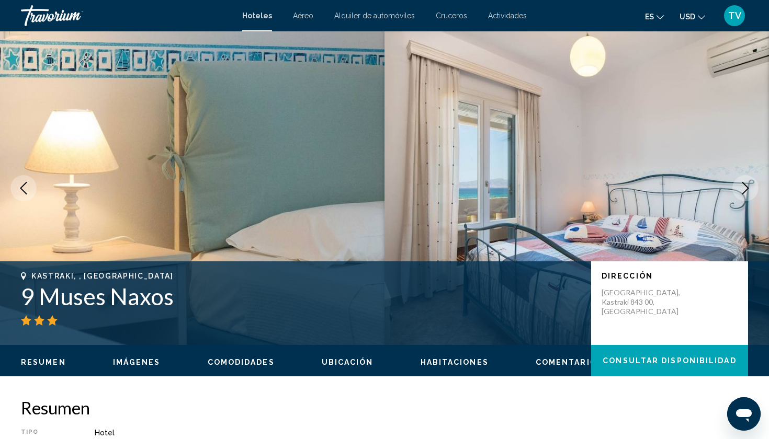
click at [25, 190] on icon "Previous image" at bounding box center [23, 188] width 13 height 13
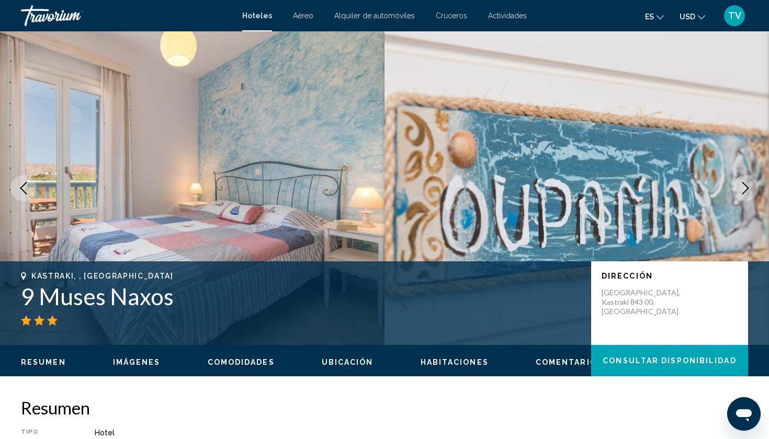
click at [25, 190] on icon "Previous image" at bounding box center [23, 188] width 13 height 13
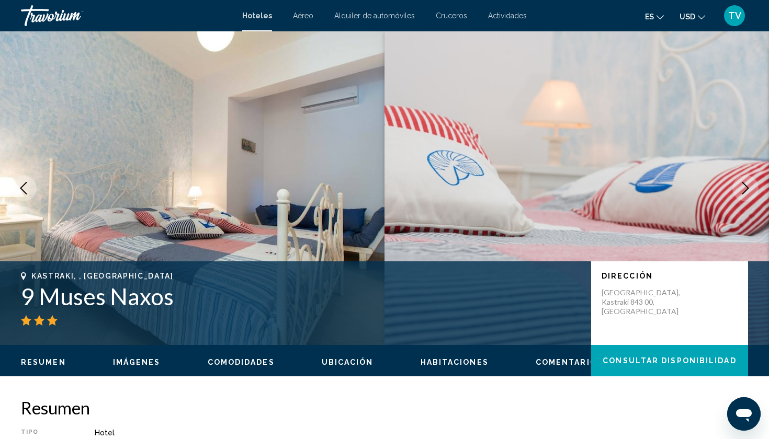
click at [25, 190] on icon "Previous image" at bounding box center [23, 188] width 13 height 13
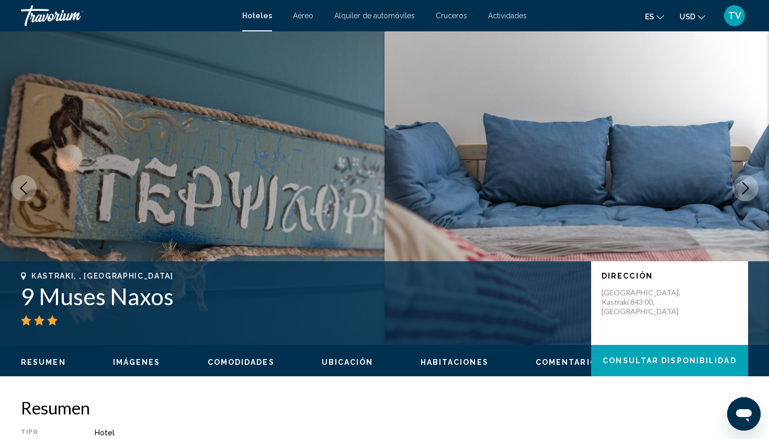
click at [25, 190] on icon "Previous image" at bounding box center [23, 188] width 13 height 13
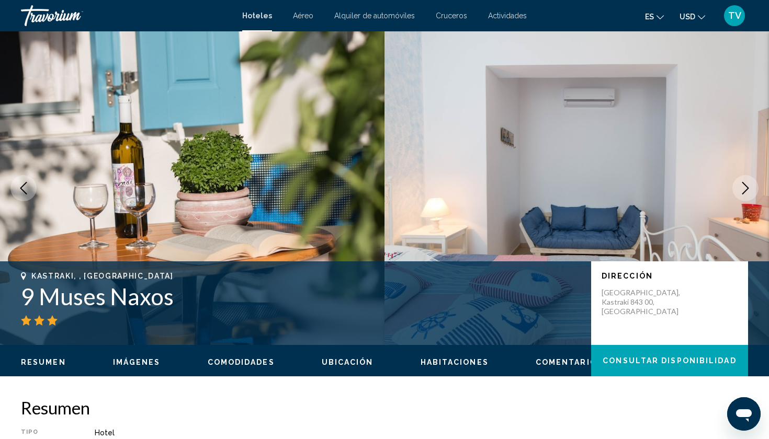
click at [25, 190] on icon "Previous image" at bounding box center [23, 188] width 13 height 13
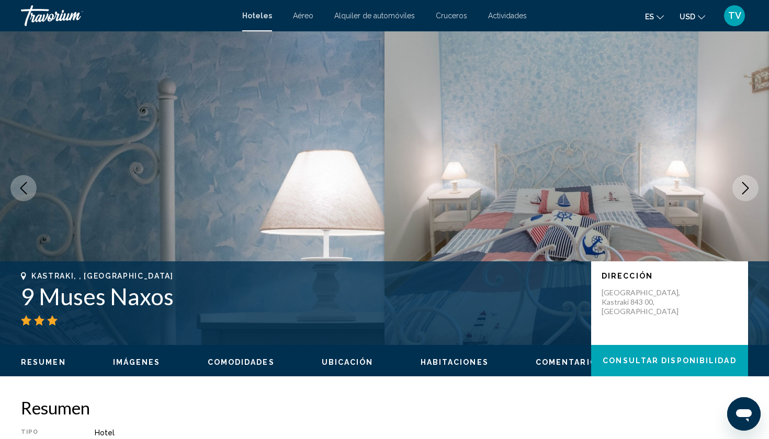
click at [25, 190] on icon "Previous image" at bounding box center [23, 188] width 13 height 13
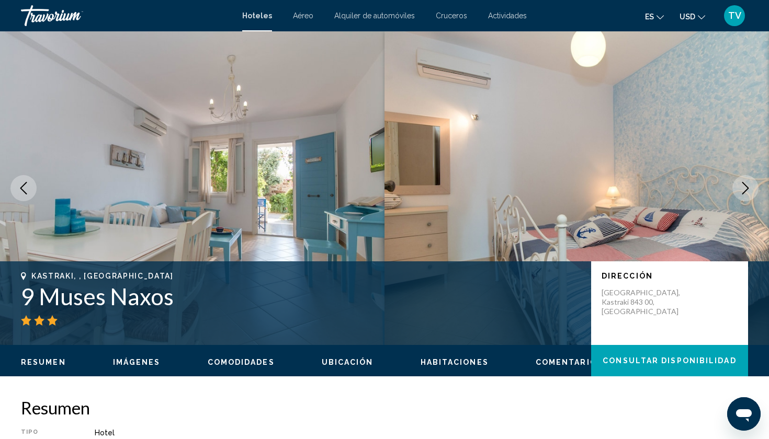
click at [25, 190] on icon "Previous image" at bounding box center [23, 188] width 13 height 13
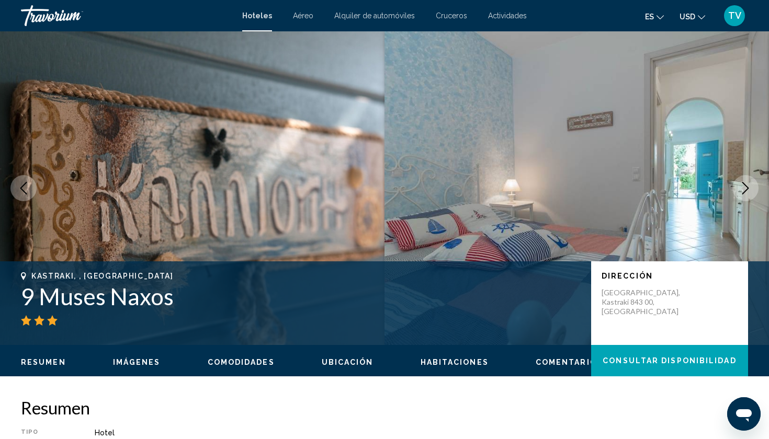
click at [25, 190] on icon "Previous image" at bounding box center [23, 188] width 13 height 13
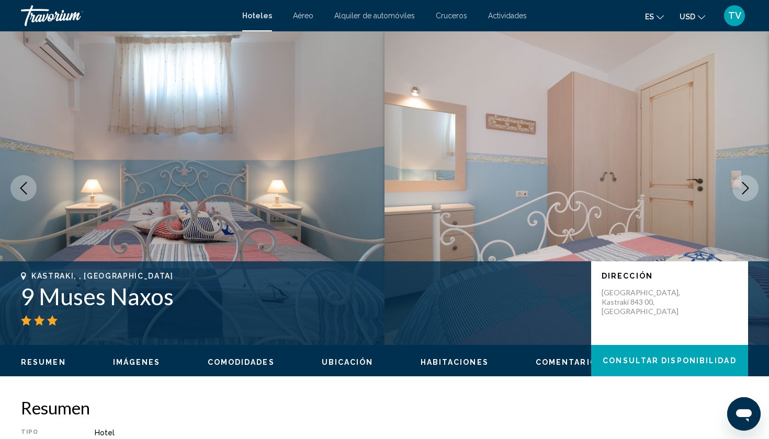
click at [328, 367] on button "Ubicación" at bounding box center [348, 362] width 52 height 9
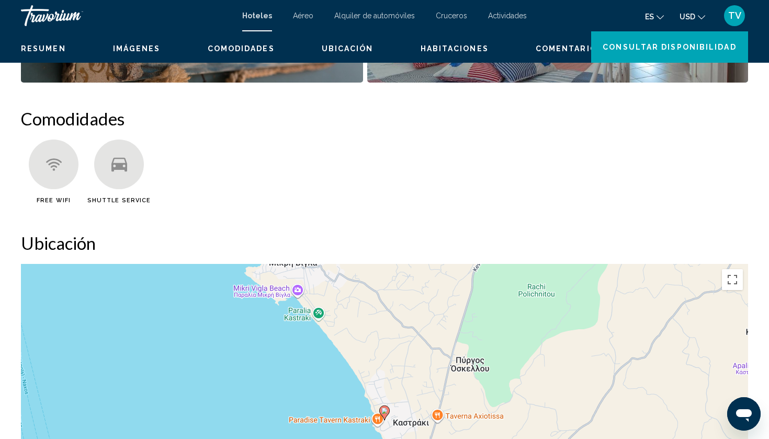
scroll to position [958, 0]
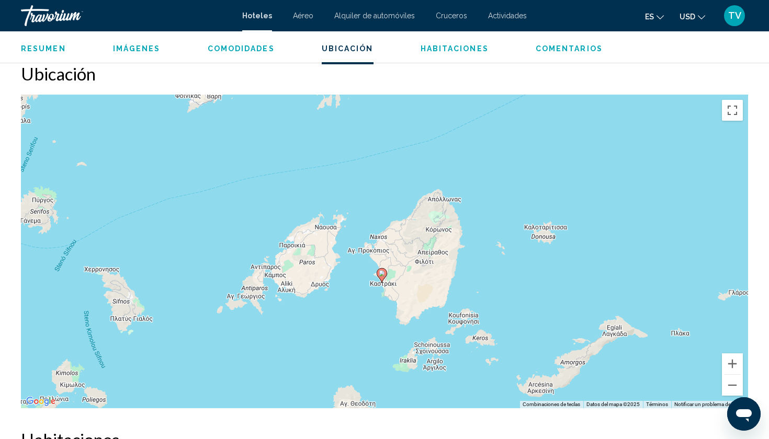
click at [150, 48] on span "Imágenes" at bounding box center [137, 48] width 48 height 8
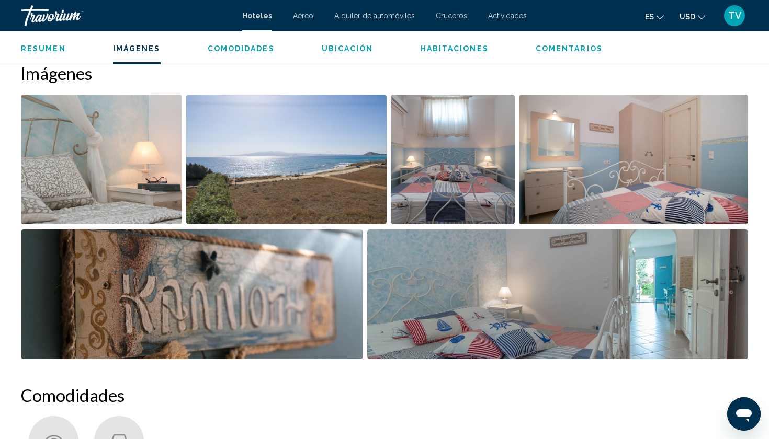
click at [51, 47] on span "Resumen" at bounding box center [43, 48] width 45 height 8
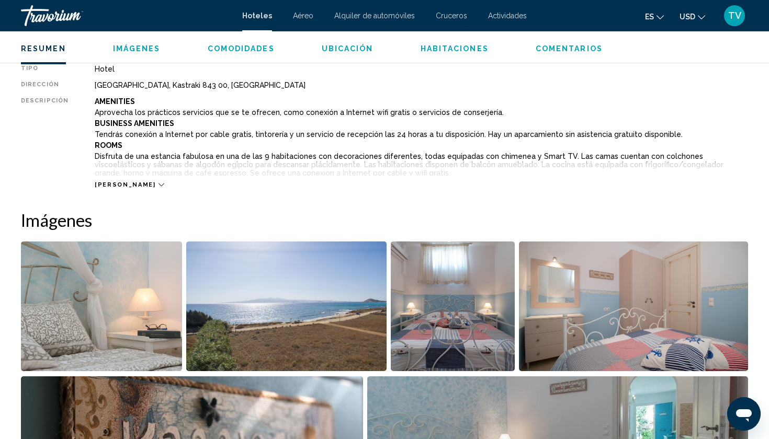
scroll to position [373, 0]
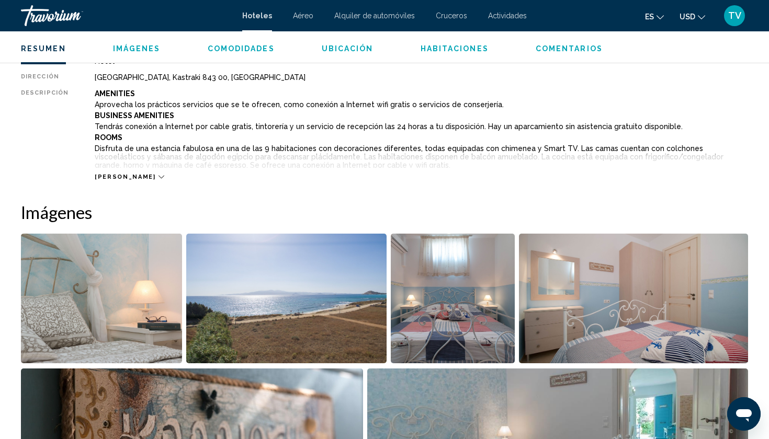
click at [120, 177] on span "[PERSON_NAME]" at bounding box center [125, 177] width 61 height 7
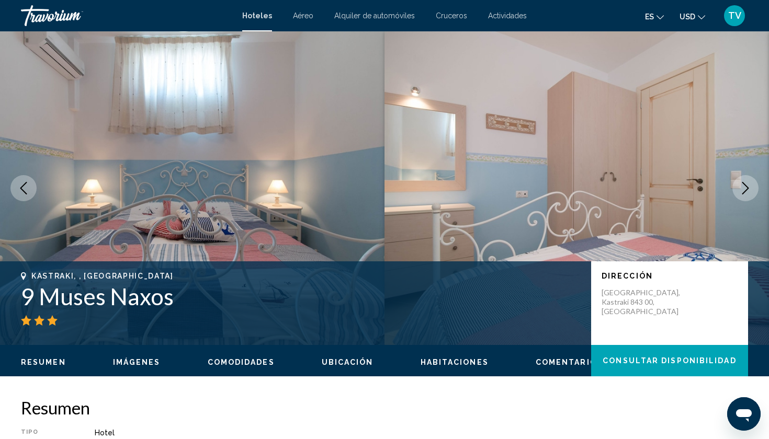
scroll to position [0, 0]
click at [331, 366] on span "Ubicación" at bounding box center [348, 362] width 52 height 8
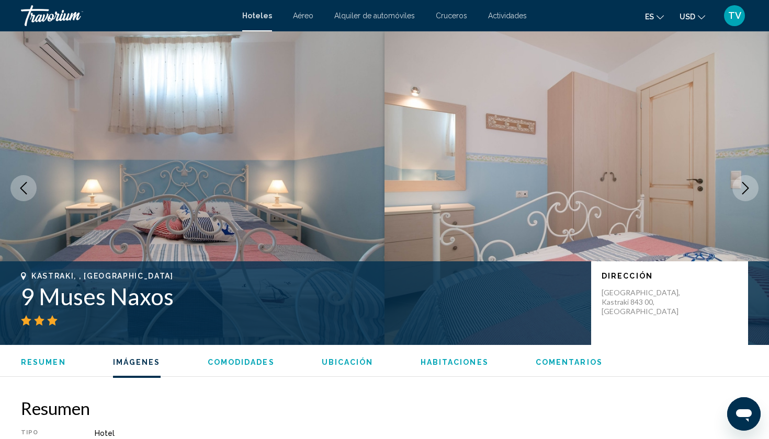
scroll to position [1223, 0]
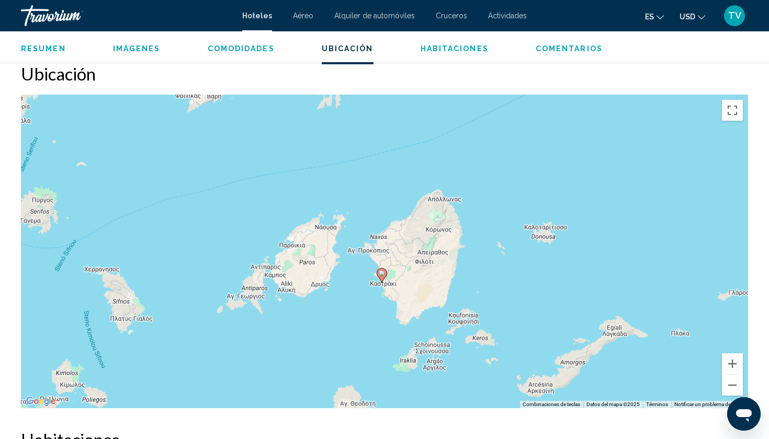
click at [381, 281] on icon "Main content" at bounding box center [382, 275] width 10 height 15
click at [382, 274] on image "Main content" at bounding box center [382, 273] width 6 height 6
click at [738, 359] on button "Ampliar" at bounding box center [732, 364] width 21 height 21
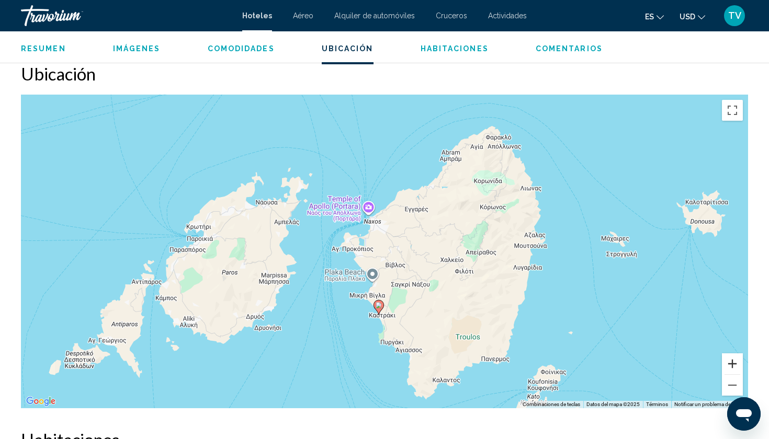
click at [738, 359] on button "Ampliar" at bounding box center [732, 364] width 21 height 21
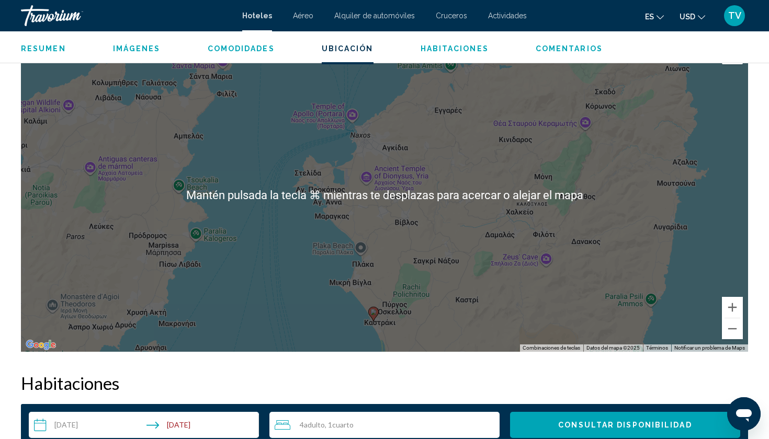
scroll to position [1280, 0]
click at [738, 310] on button "Ampliar" at bounding box center [732, 307] width 21 height 21
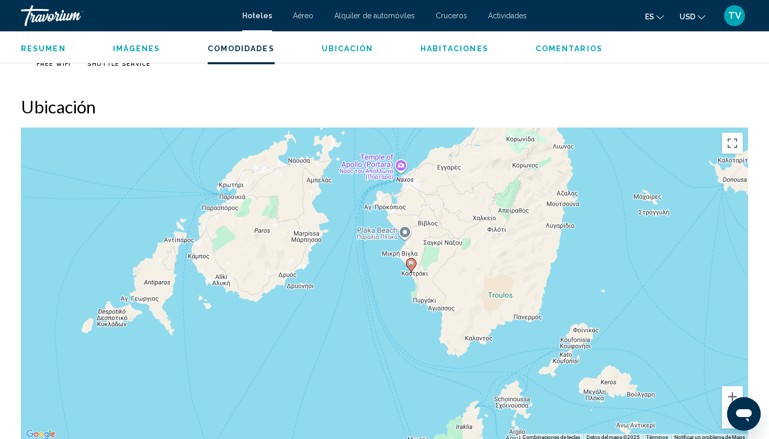
scroll to position [1190, 0]
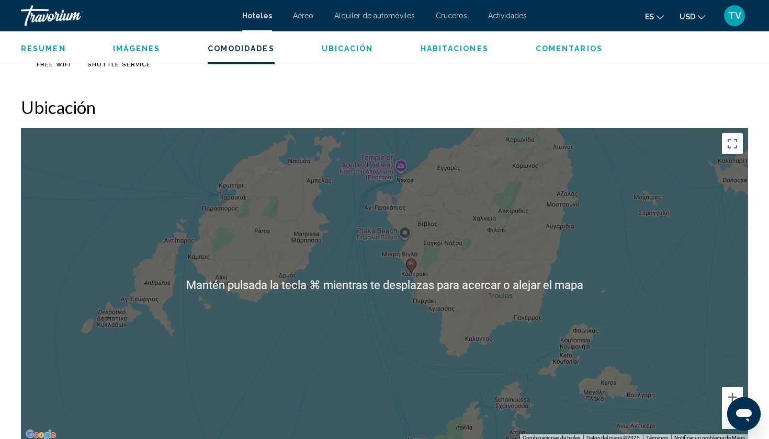
click at [393, 306] on div "Para activar la función de arrastre con el teclado, pulsa Alt + Intro. Cuando h…" at bounding box center [384, 285] width 727 height 314
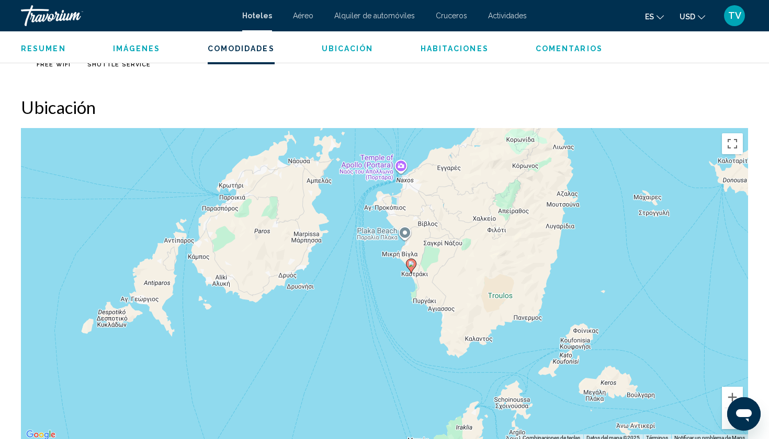
click at [415, 271] on gmp-advanced-marker "Main content" at bounding box center [411, 266] width 10 height 16
click at [726, 399] on button "Ampliar" at bounding box center [732, 397] width 21 height 21
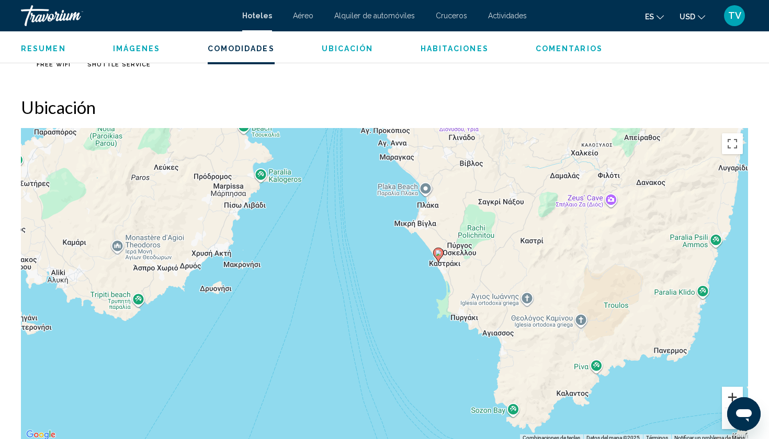
click at [736, 396] on button "Ampliar" at bounding box center [732, 397] width 21 height 21
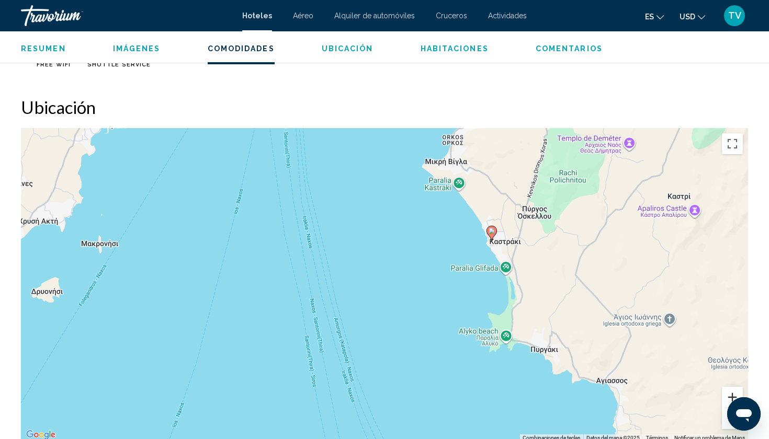
click at [736, 396] on button "Ampliar" at bounding box center [732, 397] width 21 height 21
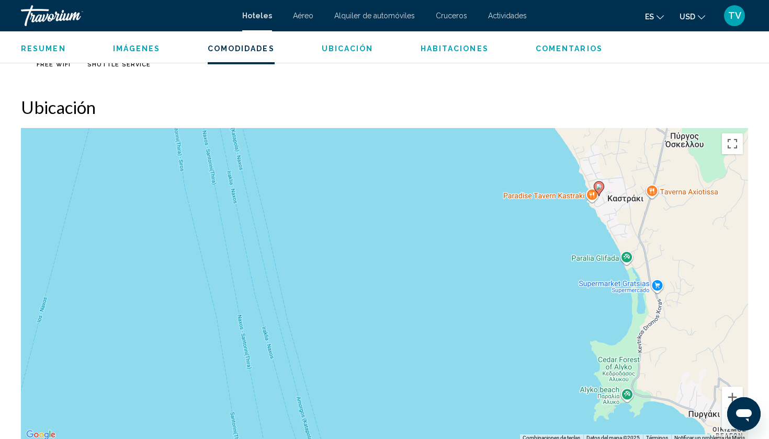
click at [724, 425] on button "Reducir" at bounding box center [732, 419] width 21 height 21
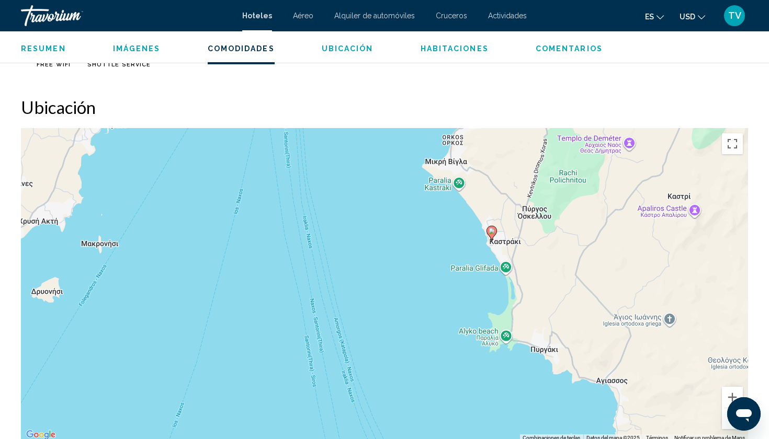
click at [727, 425] on button "Reducir" at bounding box center [732, 419] width 21 height 21
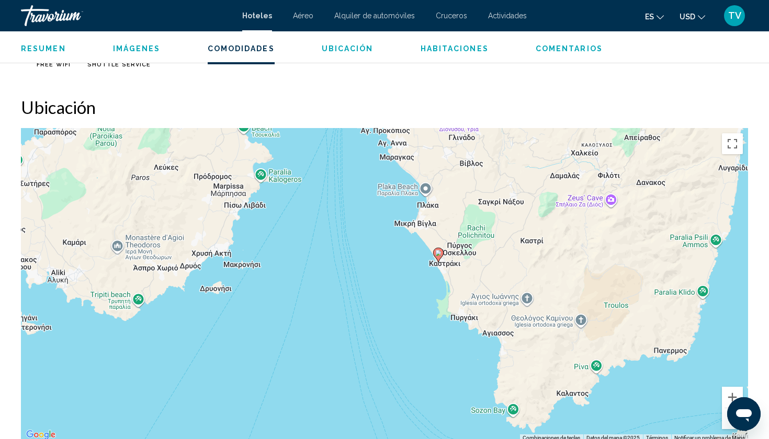
click at [727, 425] on button "Reducir" at bounding box center [732, 419] width 21 height 21
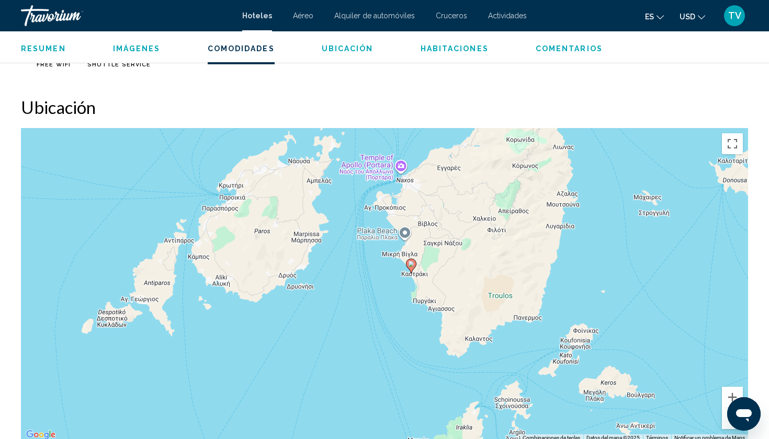
click at [727, 425] on button "Reducir" at bounding box center [732, 419] width 21 height 21
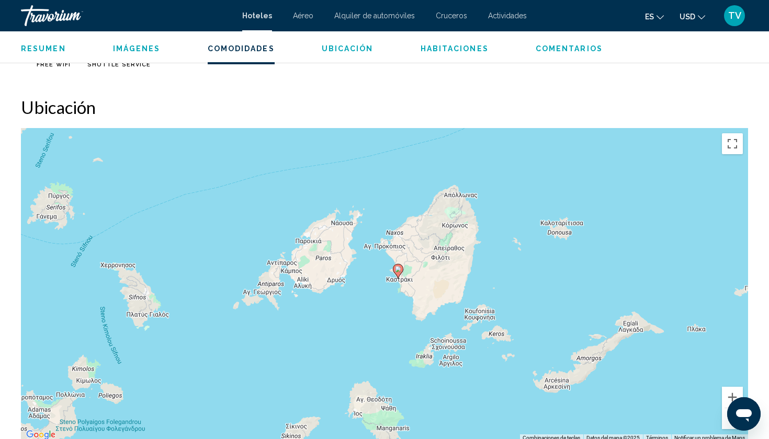
click at [727, 425] on button "Reducir" at bounding box center [732, 419] width 21 height 21
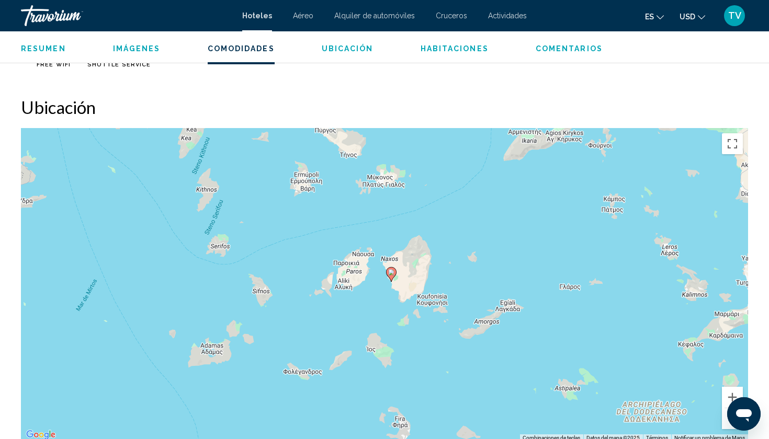
click at [727, 425] on button "Reducir" at bounding box center [732, 419] width 21 height 21
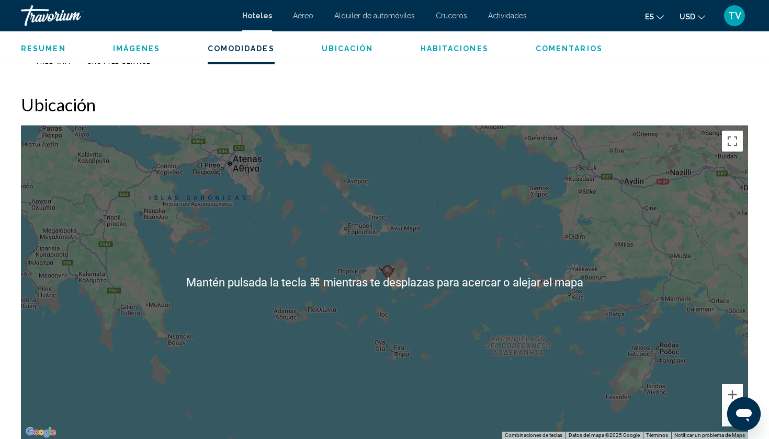
scroll to position [1192, 0]
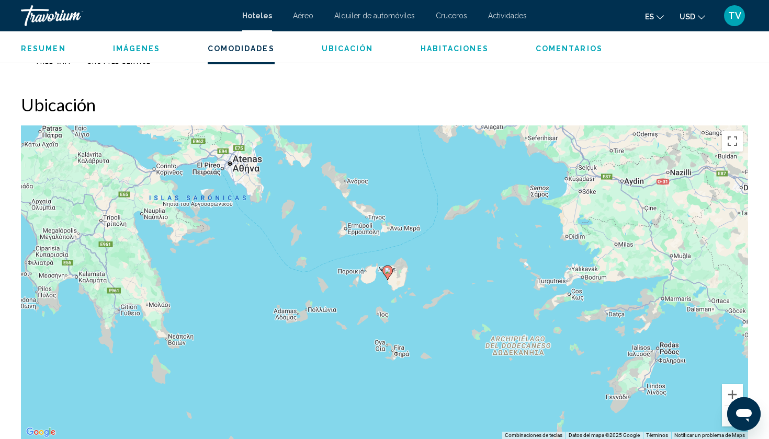
click at [662, 15] on icon "Change language" at bounding box center [660, 17] width 7 height 7
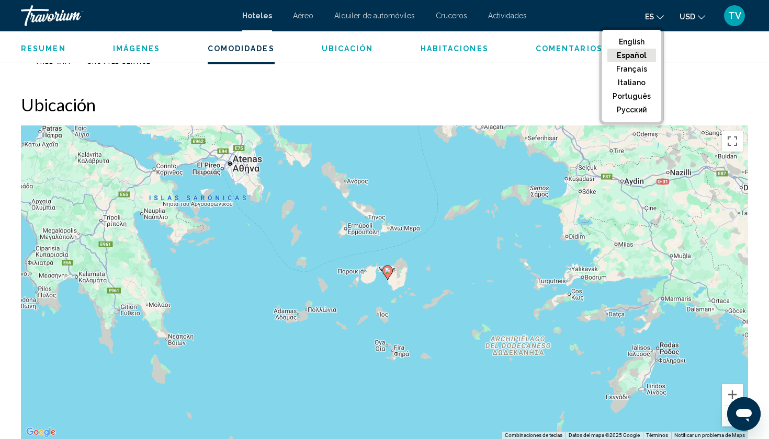
click at [648, 52] on button "Español" at bounding box center [631, 56] width 49 height 14
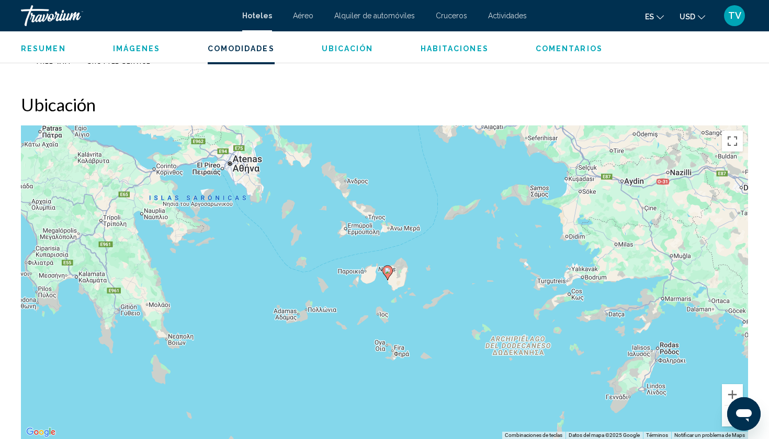
click at [571, 48] on span "Comentarios" at bounding box center [569, 48] width 67 height 8
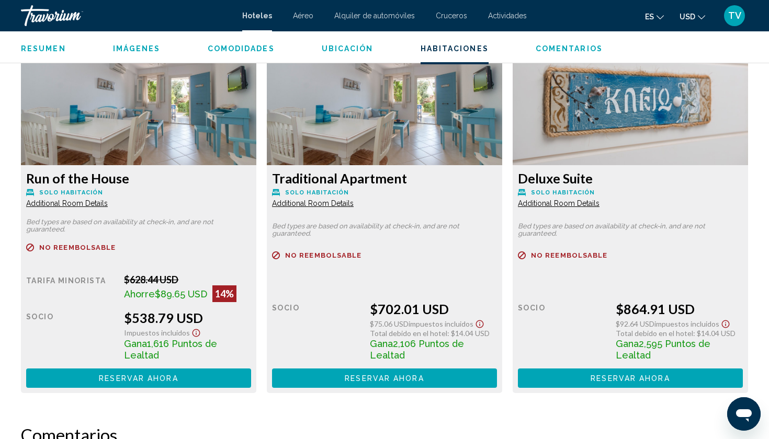
scroll to position [1713, 0]
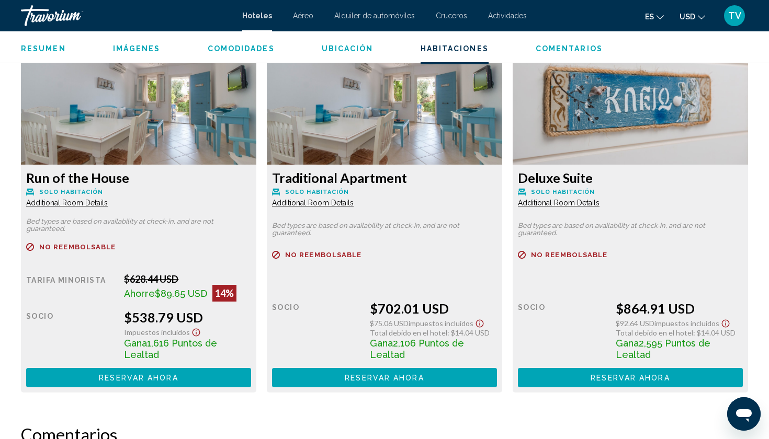
click at [87, 123] on img "Main content" at bounding box center [138, 99] width 235 height 131
click at [59, 204] on span "Additional Room Details" at bounding box center [67, 203] width 82 height 8
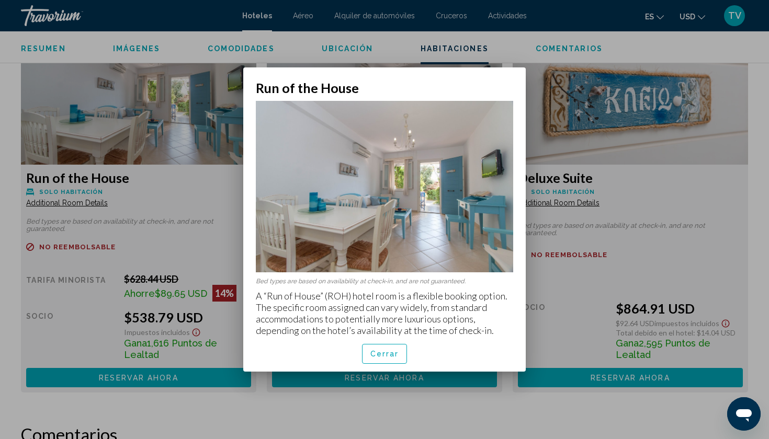
scroll to position [0, 0]
click at [375, 355] on span "Cerrar" at bounding box center [384, 355] width 29 height 8
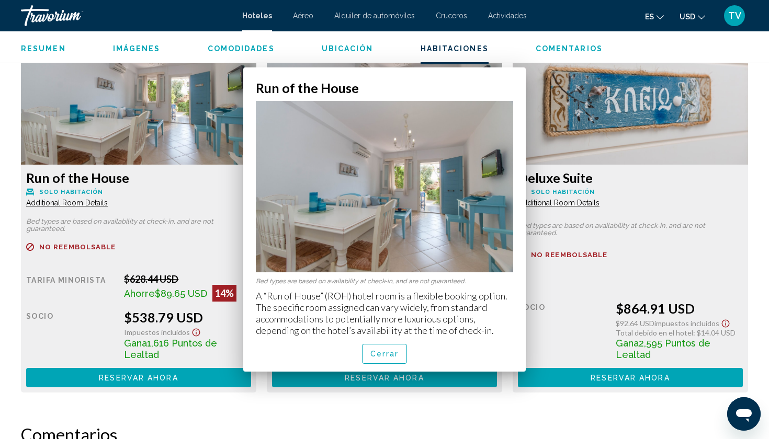
scroll to position [1713, 0]
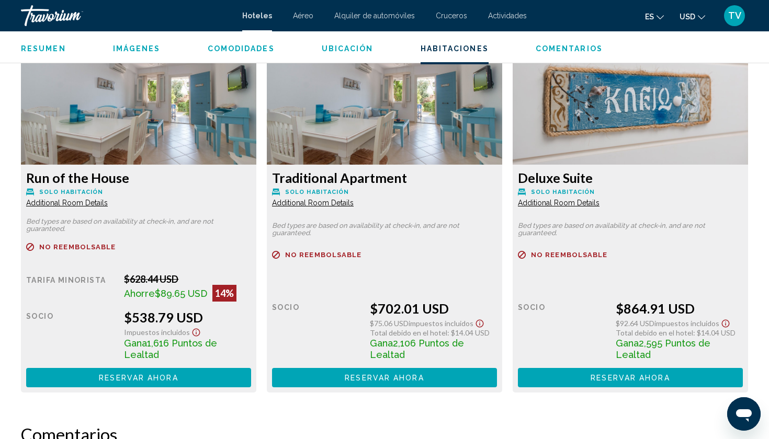
click at [104, 104] on img "Main content" at bounding box center [138, 99] width 235 height 131
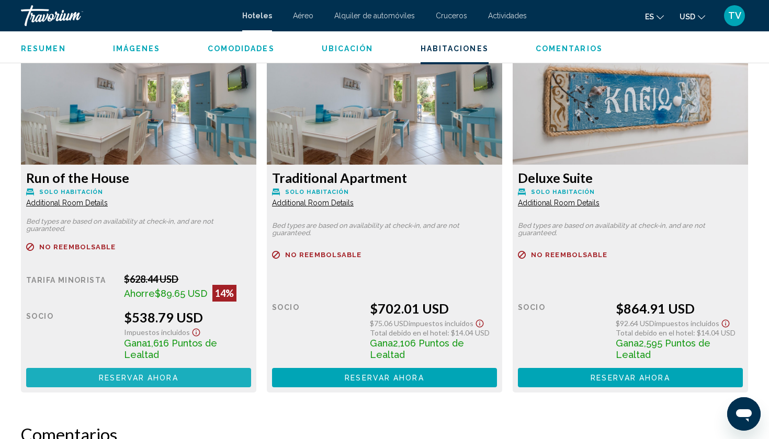
click at [104, 380] on span "Reservar ahora" at bounding box center [138, 378] width 79 height 8
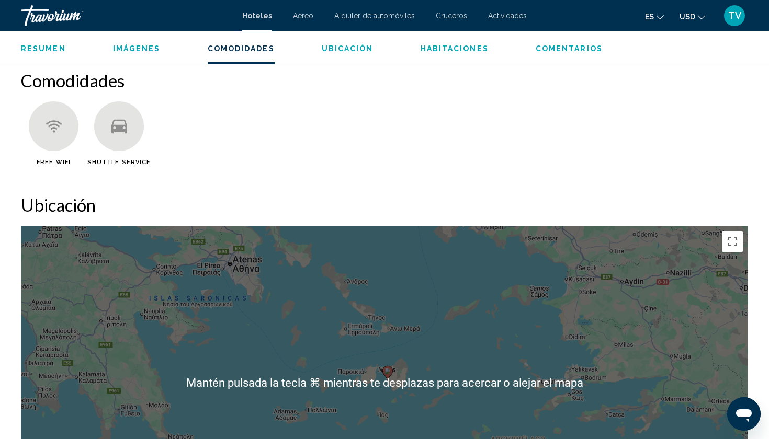
scroll to position [1093, 0]
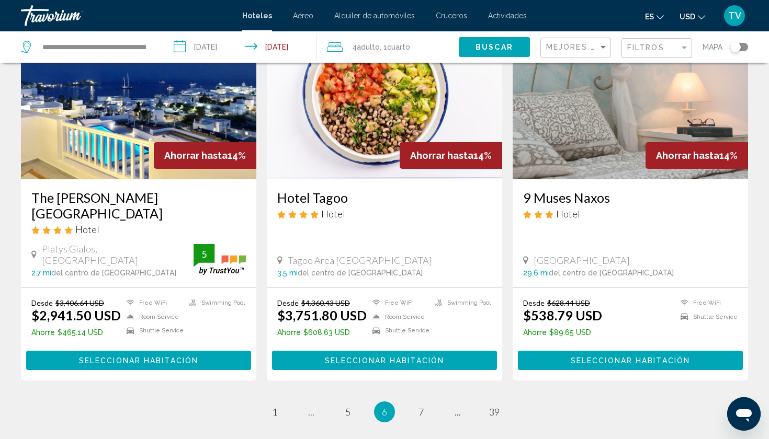
scroll to position [1215, 0]
